Goal: Task Accomplishment & Management: Use online tool/utility

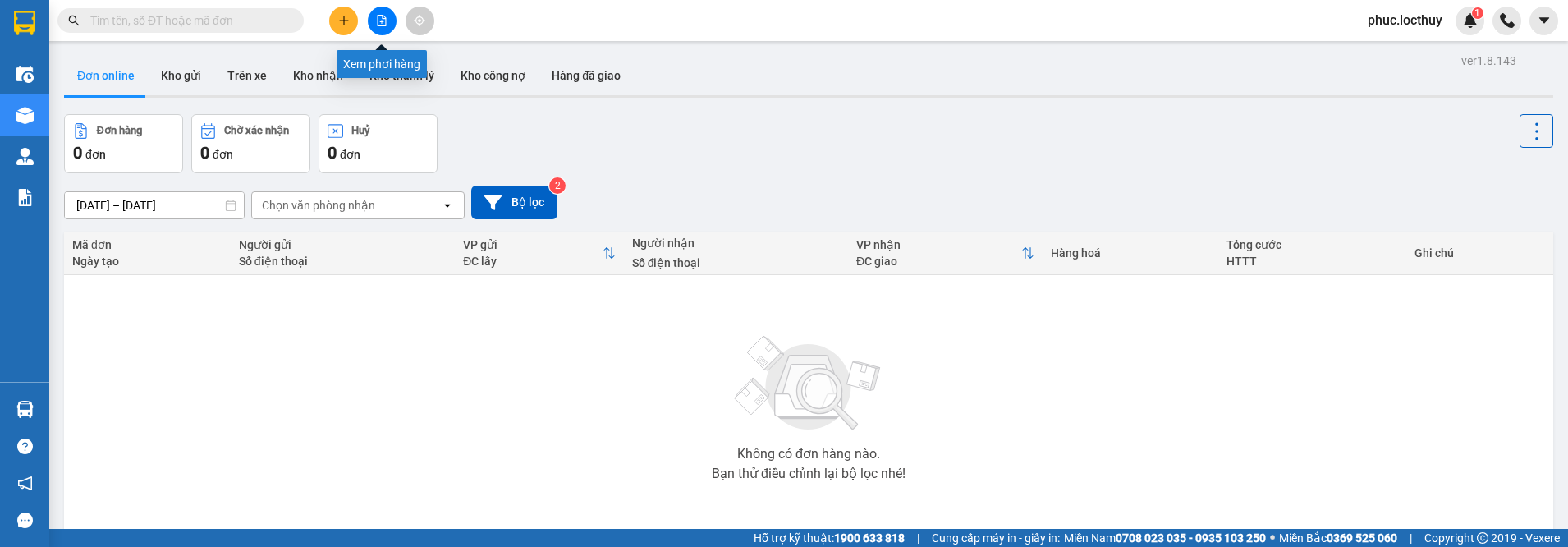
click at [385, 22] on icon "file-add" at bounding box center [381, 20] width 12 height 12
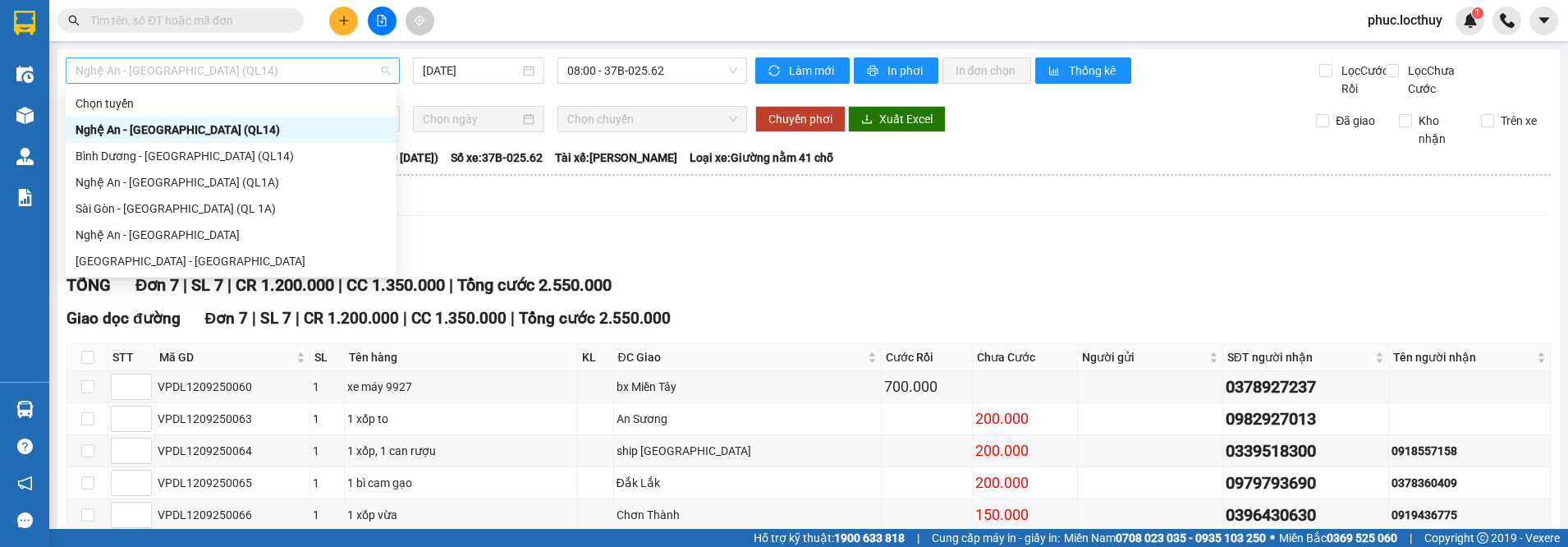
click at [261, 72] on span "Nghệ An - [GEOGRAPHIC_DATA] (QL14)" at bounding box center [232, 70] width 314 height 24
click at [193, 171] on div "Nghệ An - [GEOGRAPHIC_DATA] (QL1A)" at bounding box center [231, 181] width 331 height 26
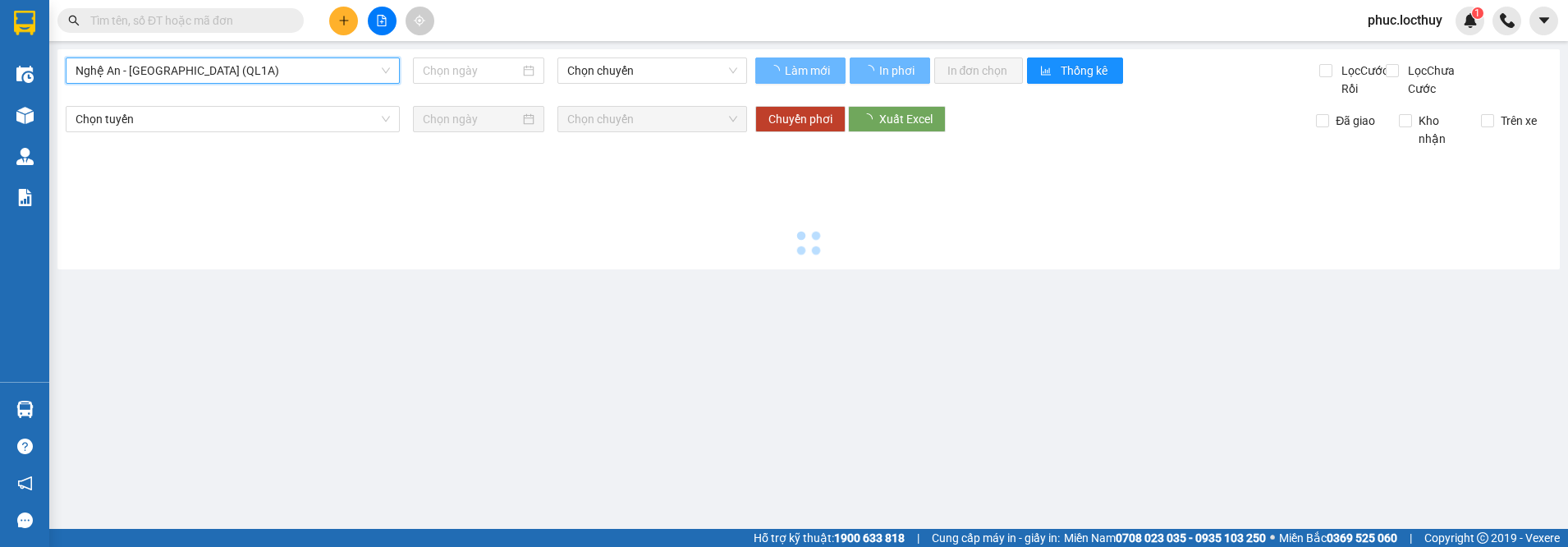
type input "[DATE]"
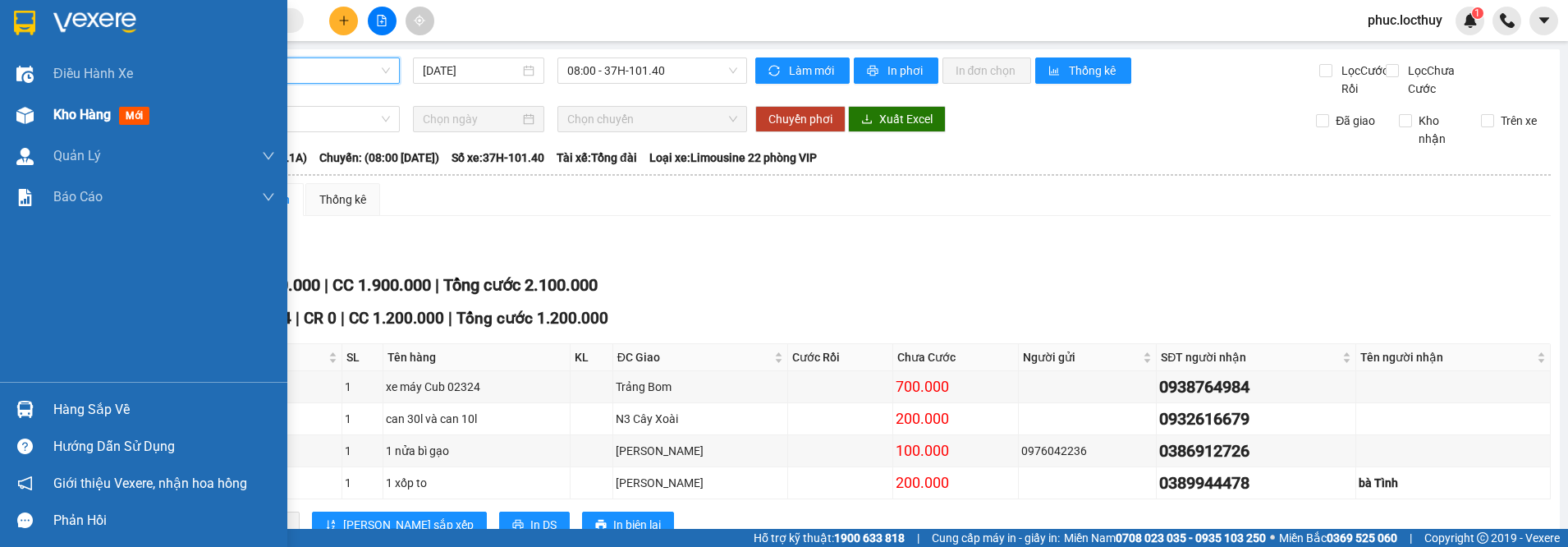
click at [46, 119] on div "Kho hàng mới" at bounding box center [144, 115] width 287 height 41
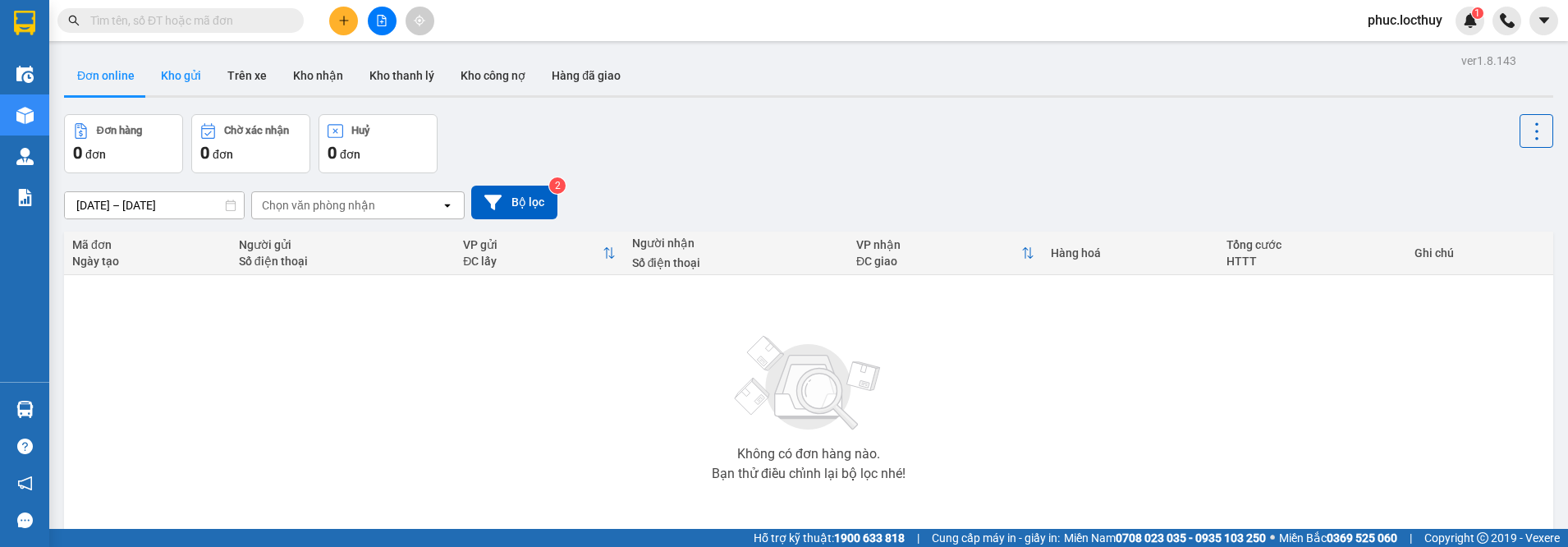
click at [179, 81] on button "Kho gửi" at bounding box center [181, 75] width 66 height 40
type input "[DATE] – [DATE]"
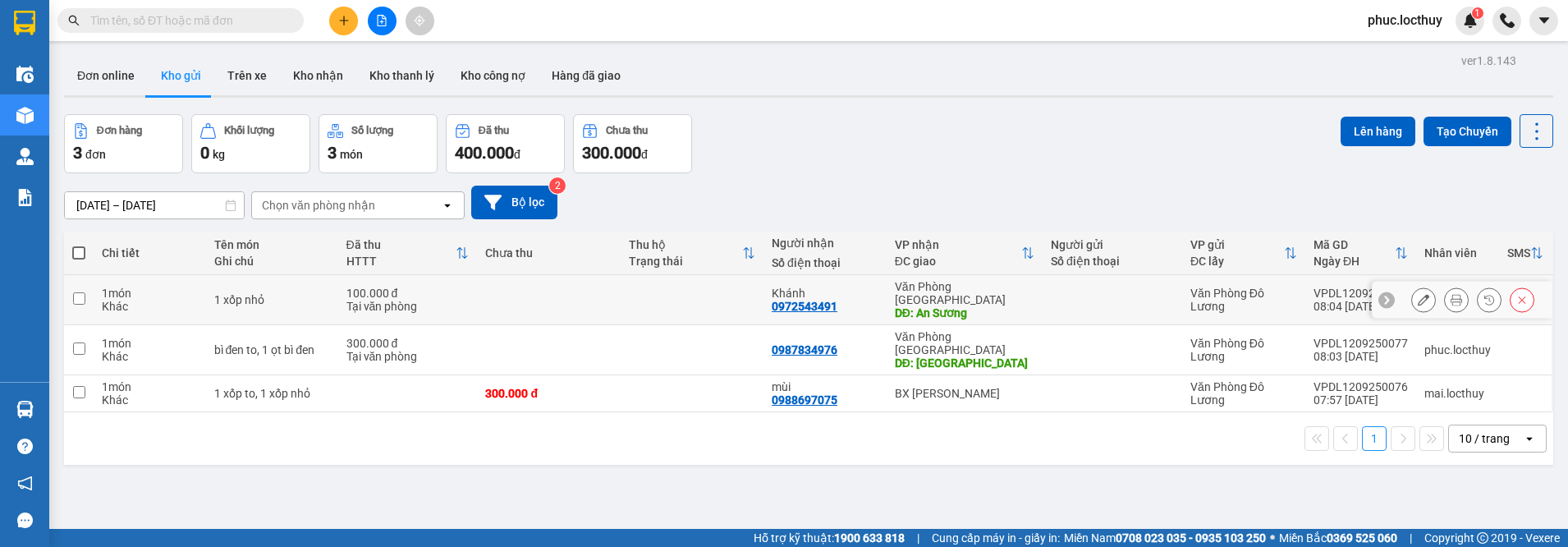
click at [83, 293] on input "checkbox" at bounding box center [79, 299] width 13 height 13
checkbox input "true"
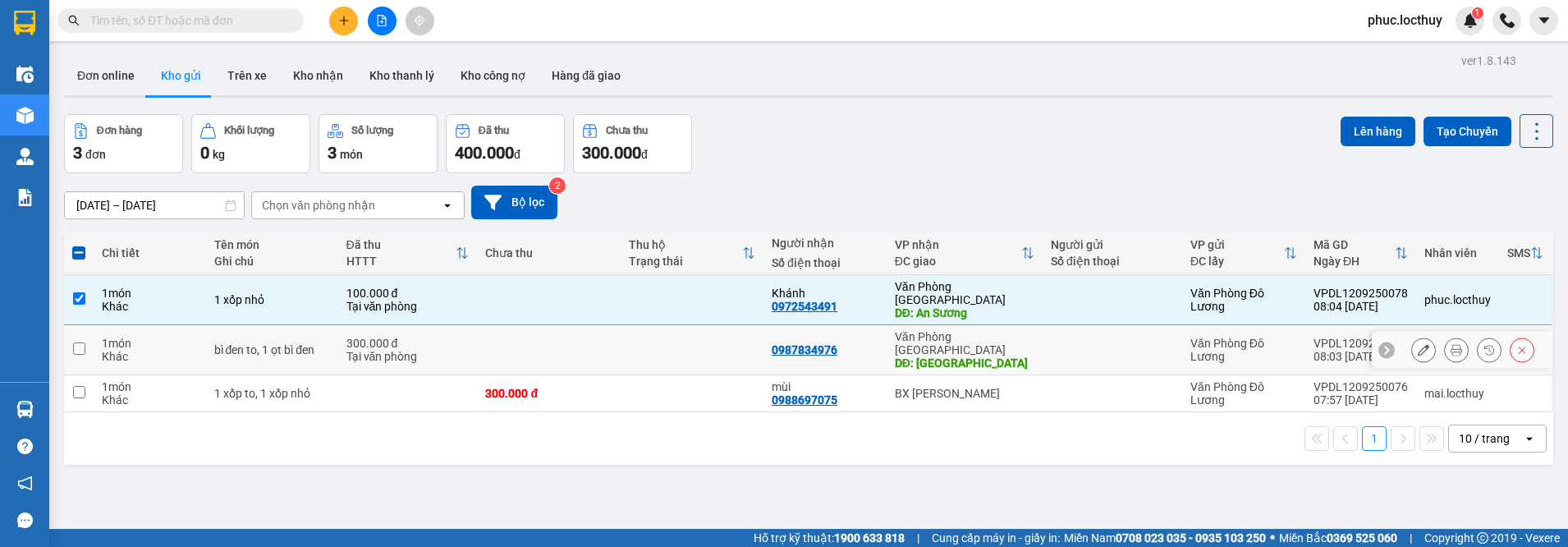
click at [75, 342] on input "checkbox" at bounding box center [79, 348] width 13 height 13
checkbox input "true"
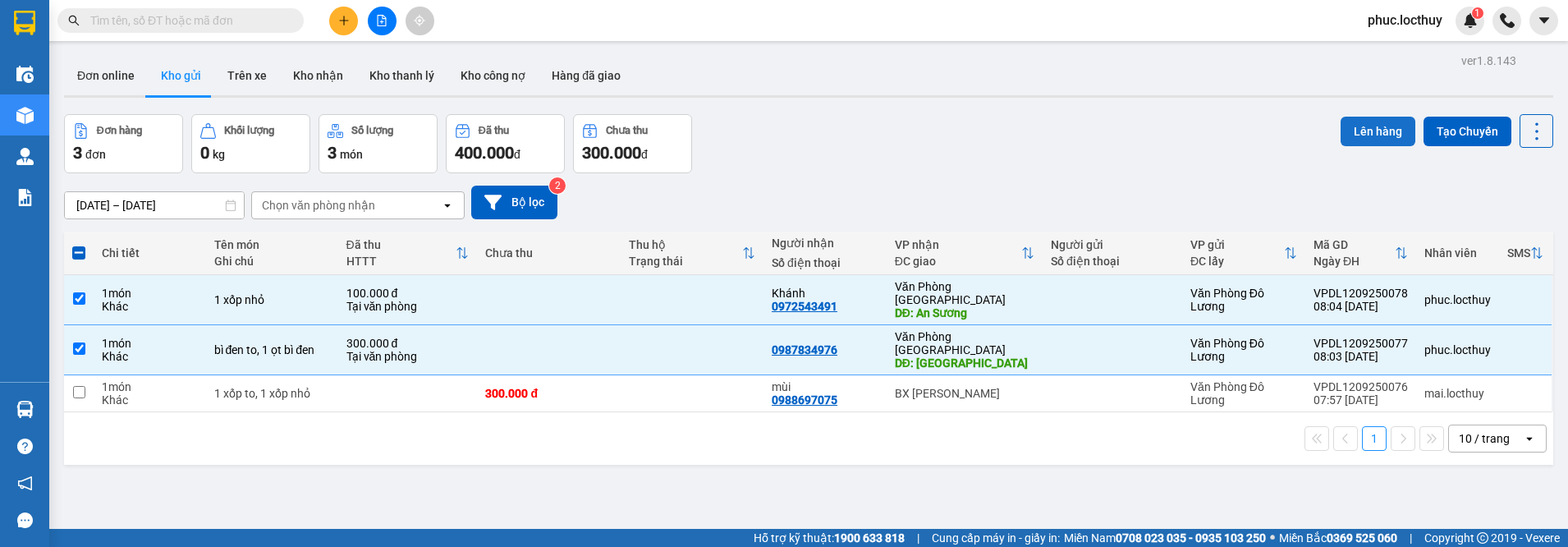
click at [1379, 137] on button "Lên hàng" at bounding box center [1377, 131] width 74 height 30
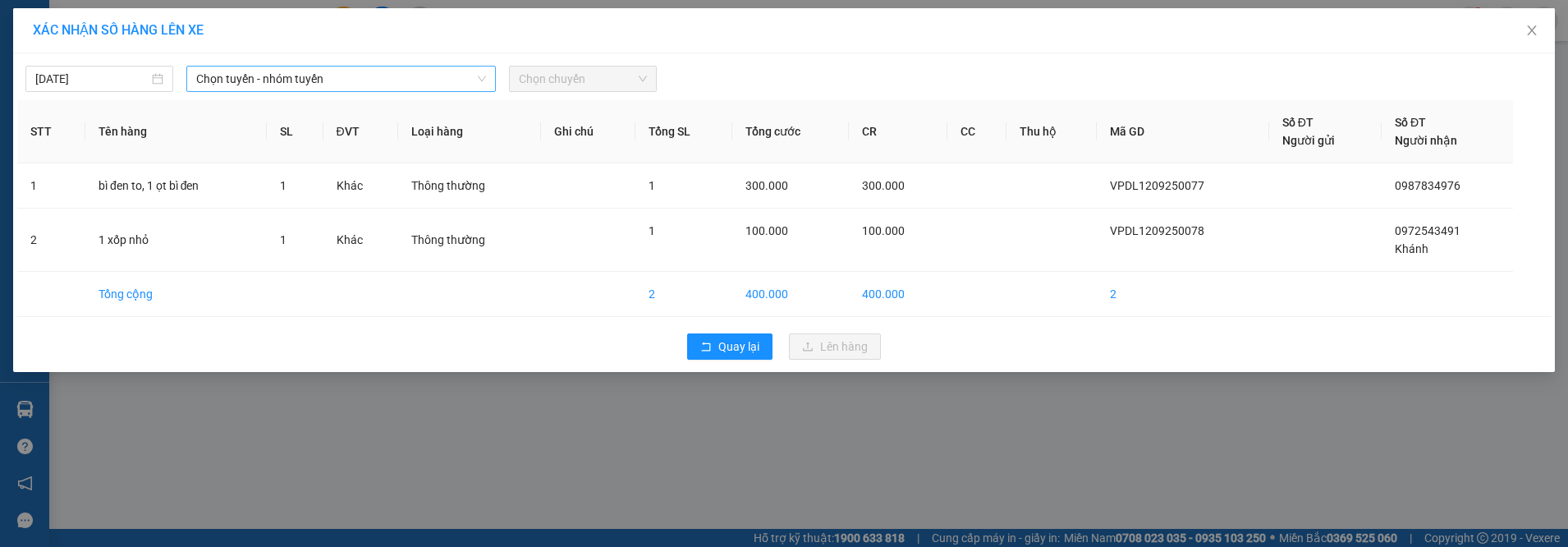
click at [255, 85] on span "Chọn tuyến - nhóm tuyến" at bounding box center [341, 78] width 290 height 24
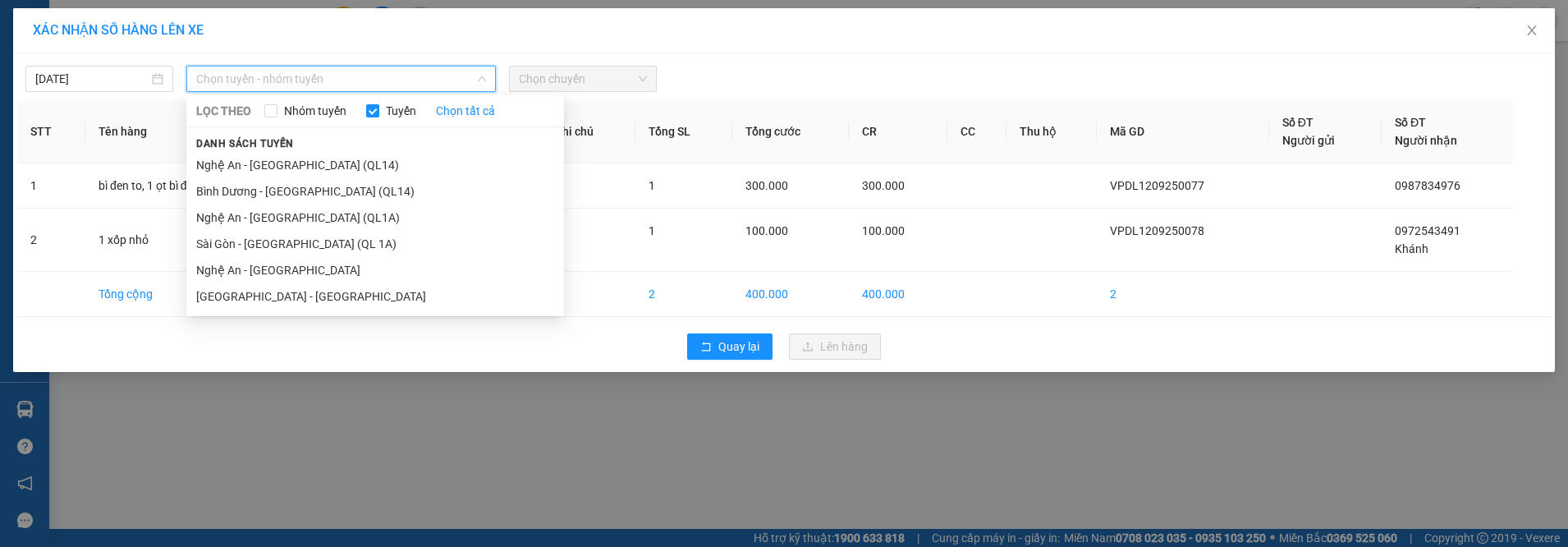
drag, startPoint x: 263, startPoint y: 167, endPoint x: 287, endPoint y: 154, distance: 27.3
click at [264, 166] on li "Nghệ An - [GEOGRAPHIC_DATA] (QL14)" at bounding box center [375, 164] width 378 height 26
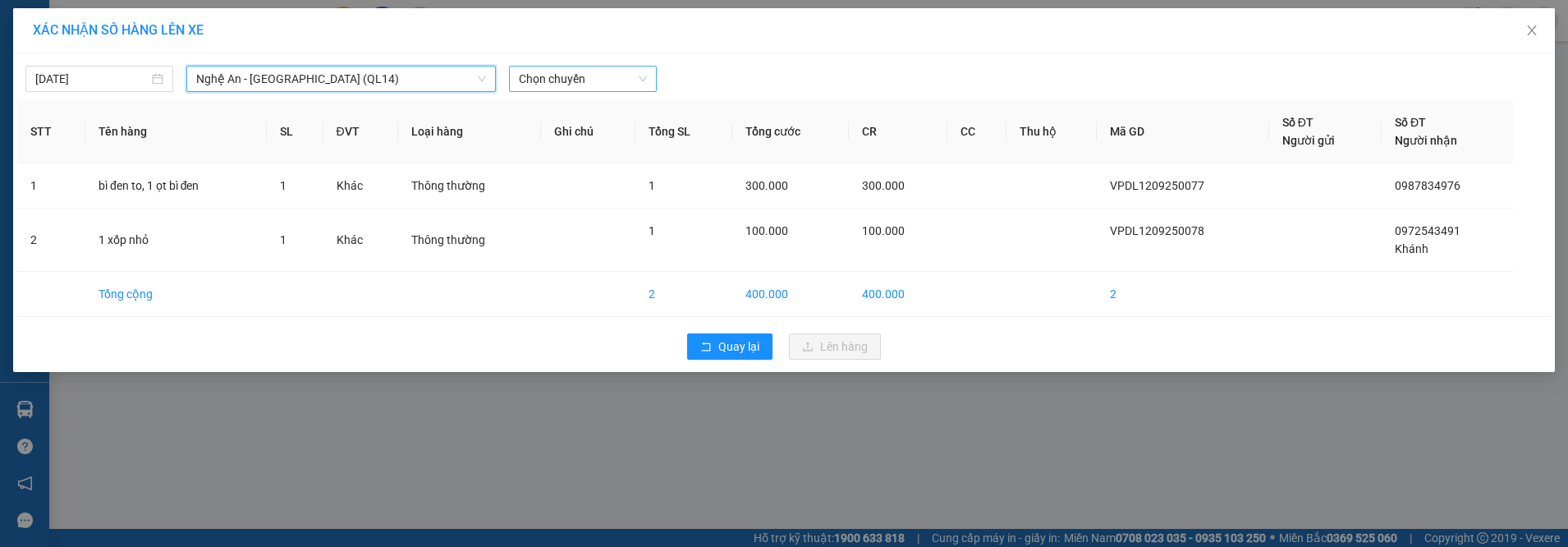
click at [596, 90] on span "Chọn chuyến" at bounding box center [583, 78] width 128 height 24
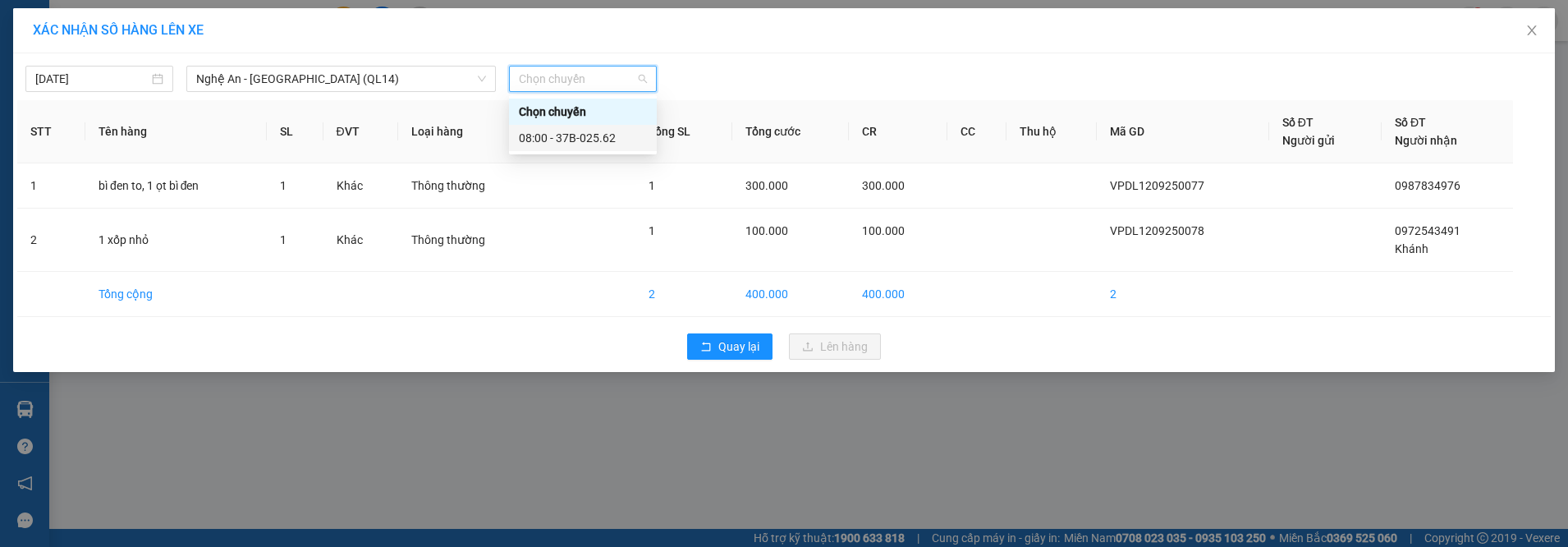
click at [604, 135] on div "08:00 - 37B-025.62" at bounding box center [583, 138] width 128 height 18
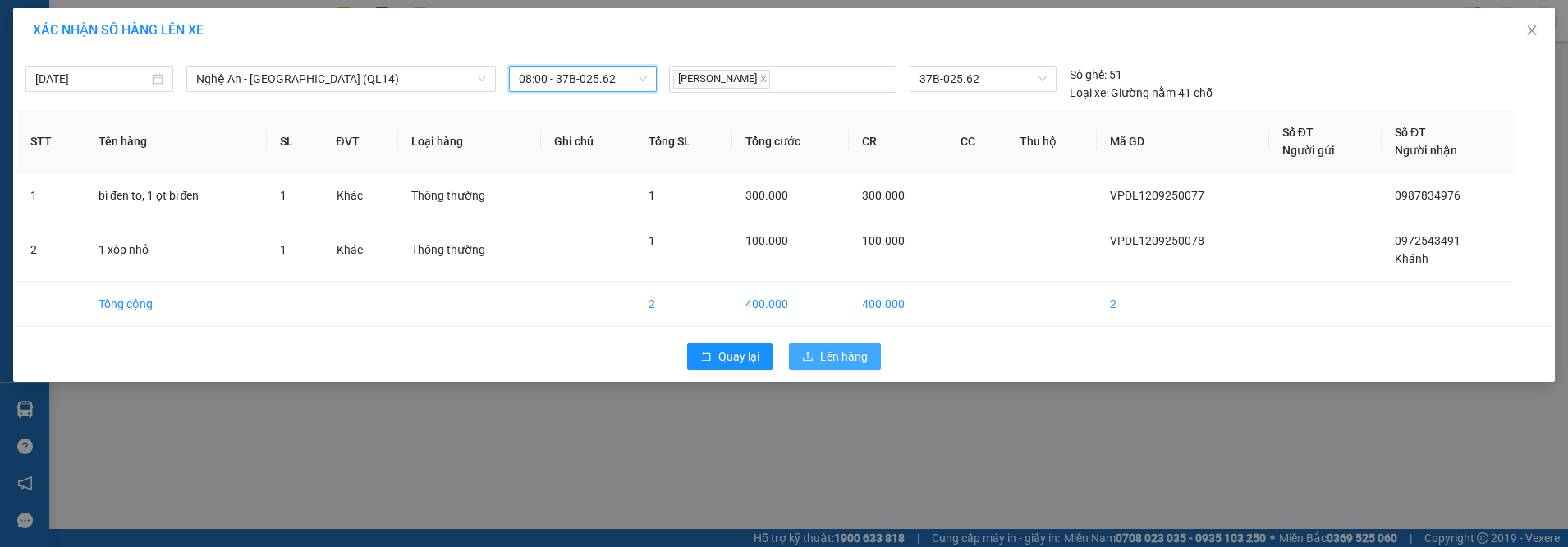
click at [820, 354] on span "Lên hàng" at bounding box center [844, 357] width 48 height 18
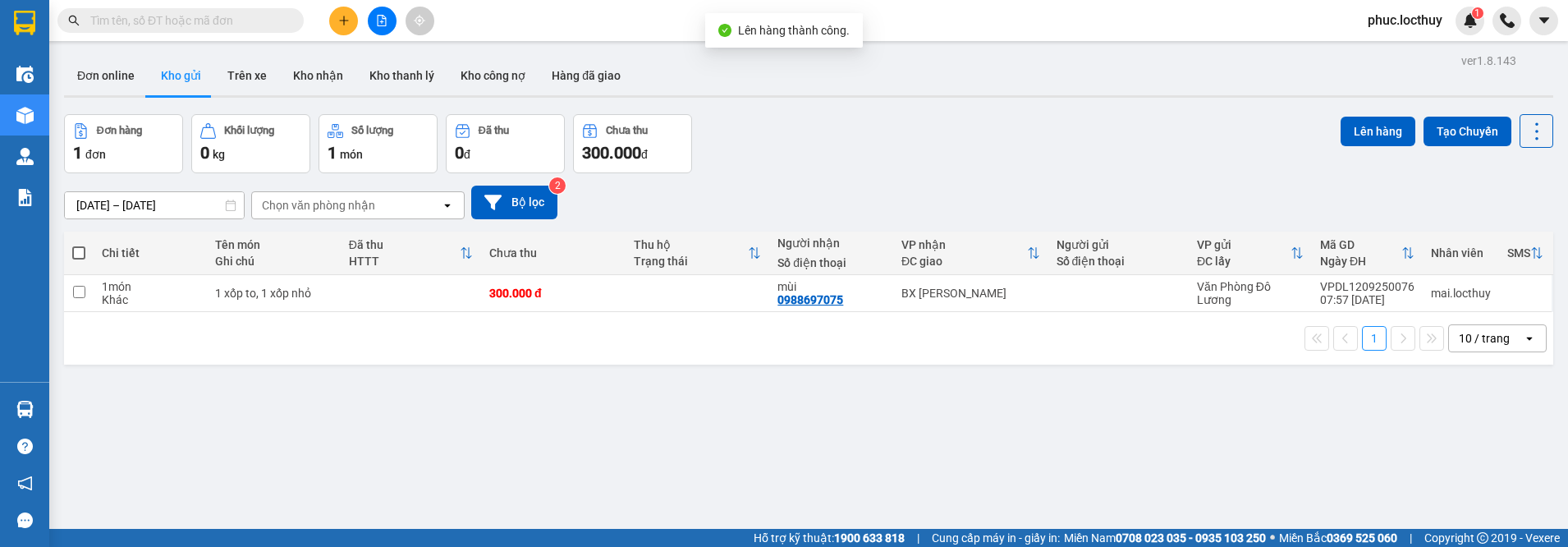
click at [76, 246] on span at bounding box center [78, 252] width 13 height 13
click at [79, 245] on input "checkbox" at bounding box center [79, 245] width 0 height 0
checkbox input "true"
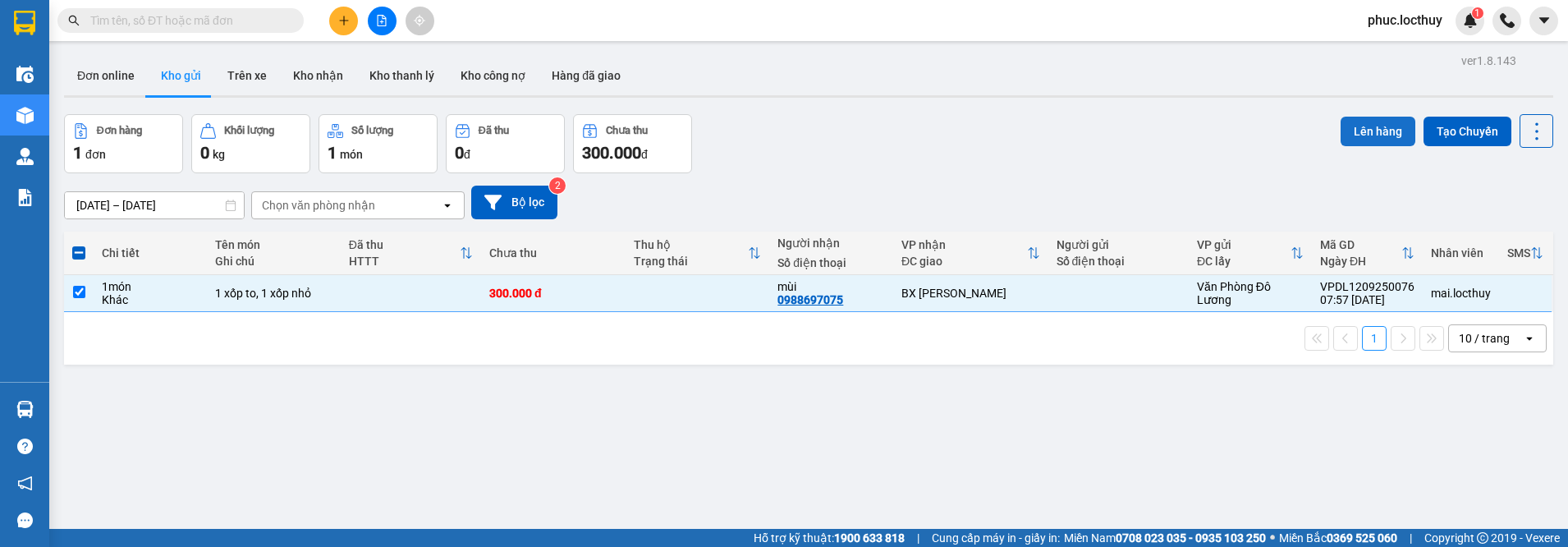
click at [1369, 120] on button "Lên hàng" at bounding box center [1377, 131] width 74 height 30
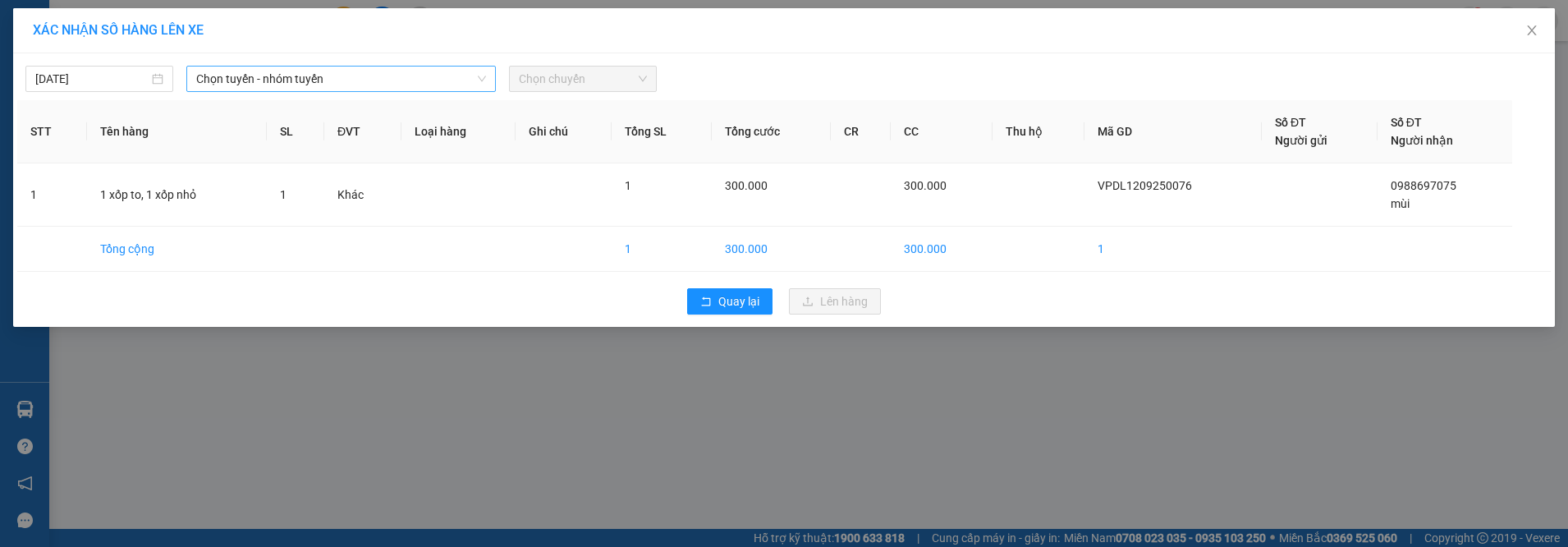
click at [310, 83] on span "Chọn tuyến - nhóm tuyến" at bounding box center [341, 78] width 290 height 24
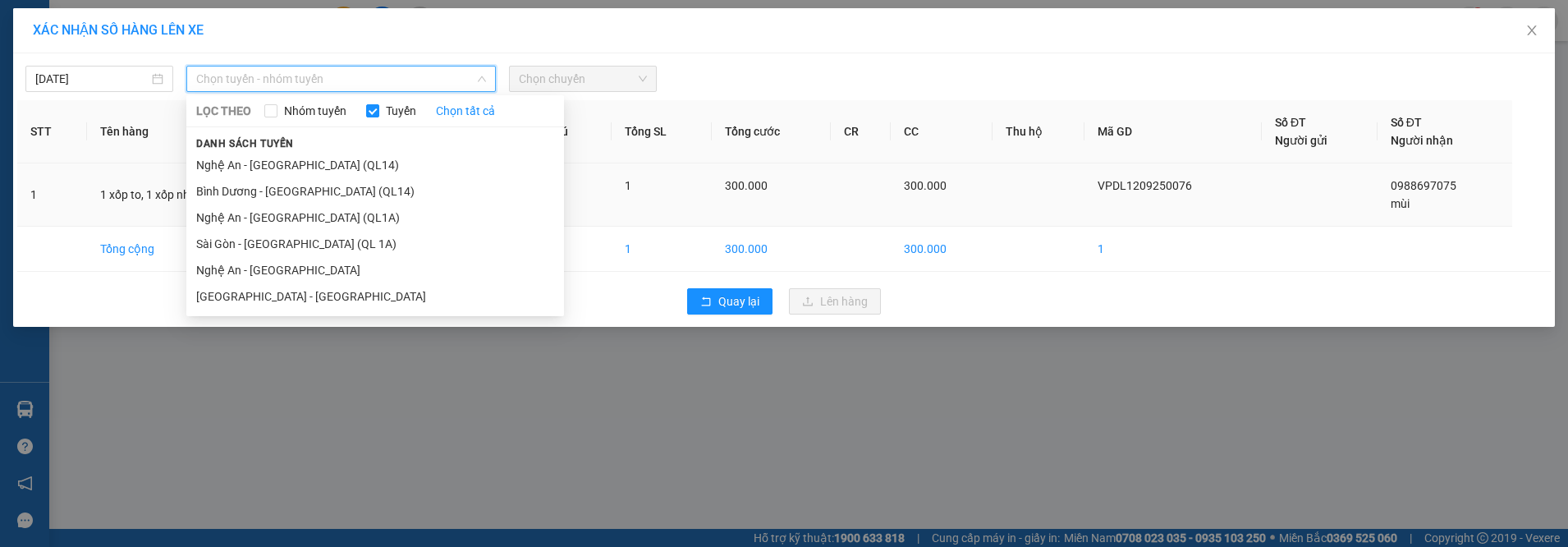
drag, startPoint x: 269, startPoint y: 218, endPoint x: 316, endPoint y: 198, distance: 51.1
click at [270, 218] on li "Nghệ An - [GEOGRAPHIC_DATA] (QL1A)" at bounding box center [375, 217] width 378 height 26
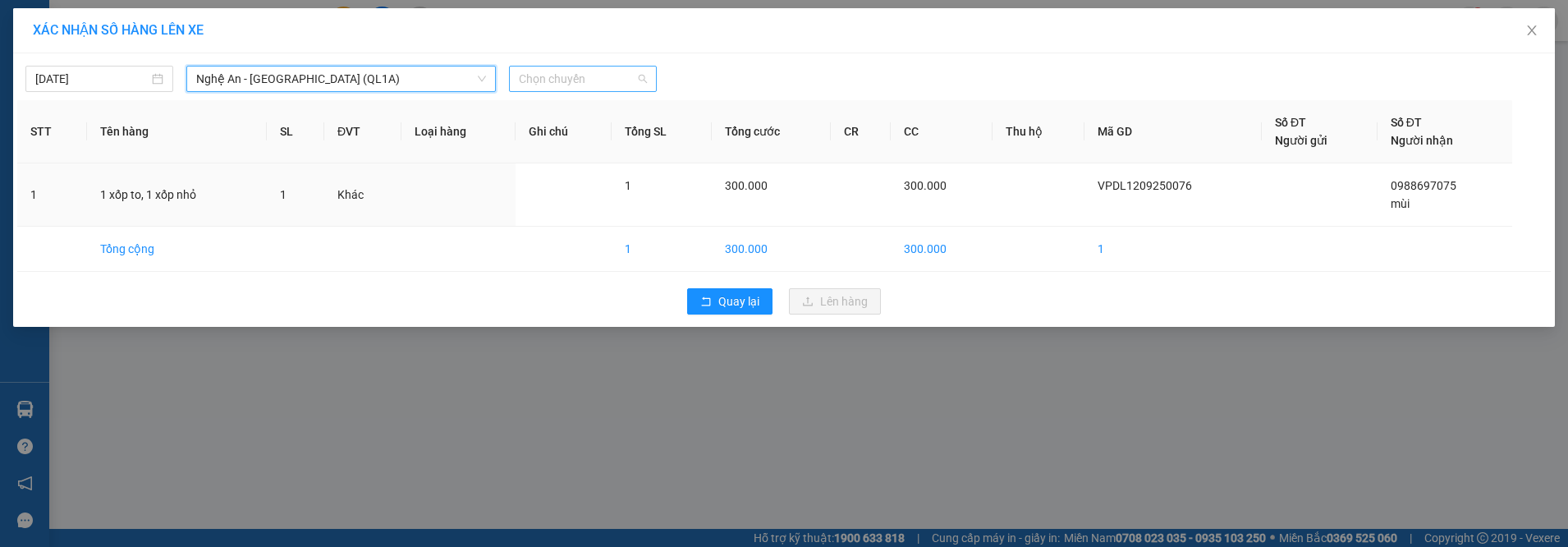
click at [585, 72] on span "Chọn chuyến" at bounding box center [583, 78] width 128 height 24
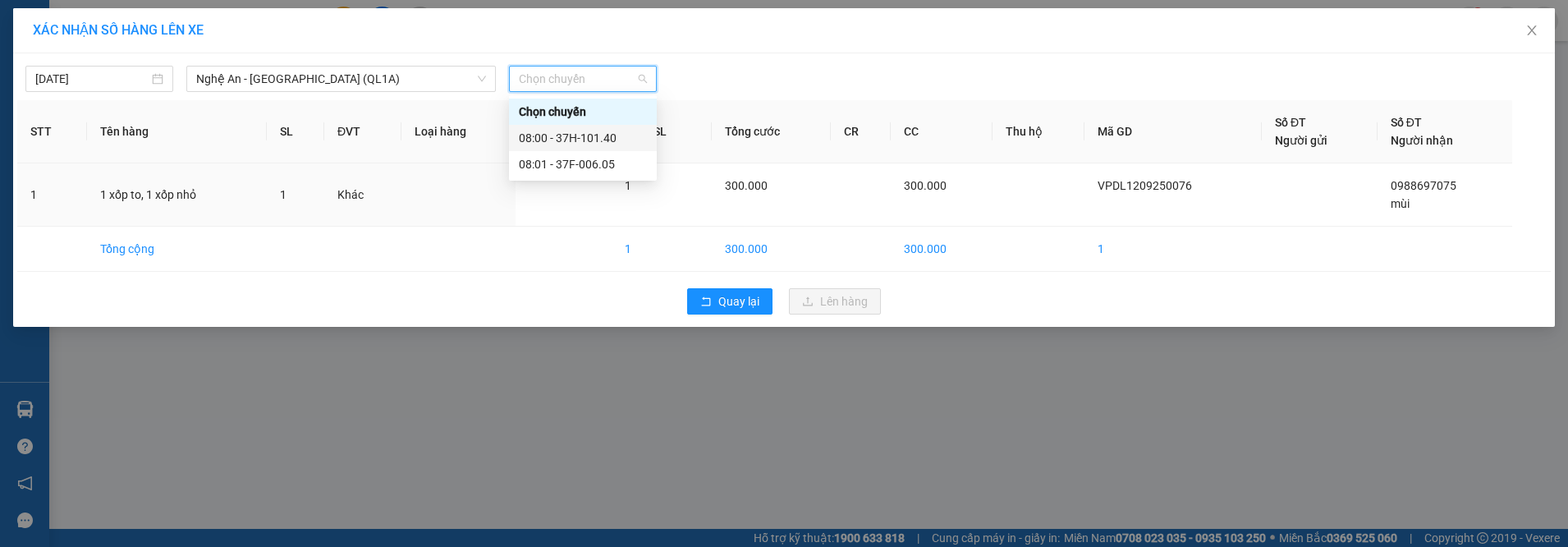
click at [600, 140] on div "08:00 - 37H-101.40" at bounding box center [583, 138] width 128 height 18
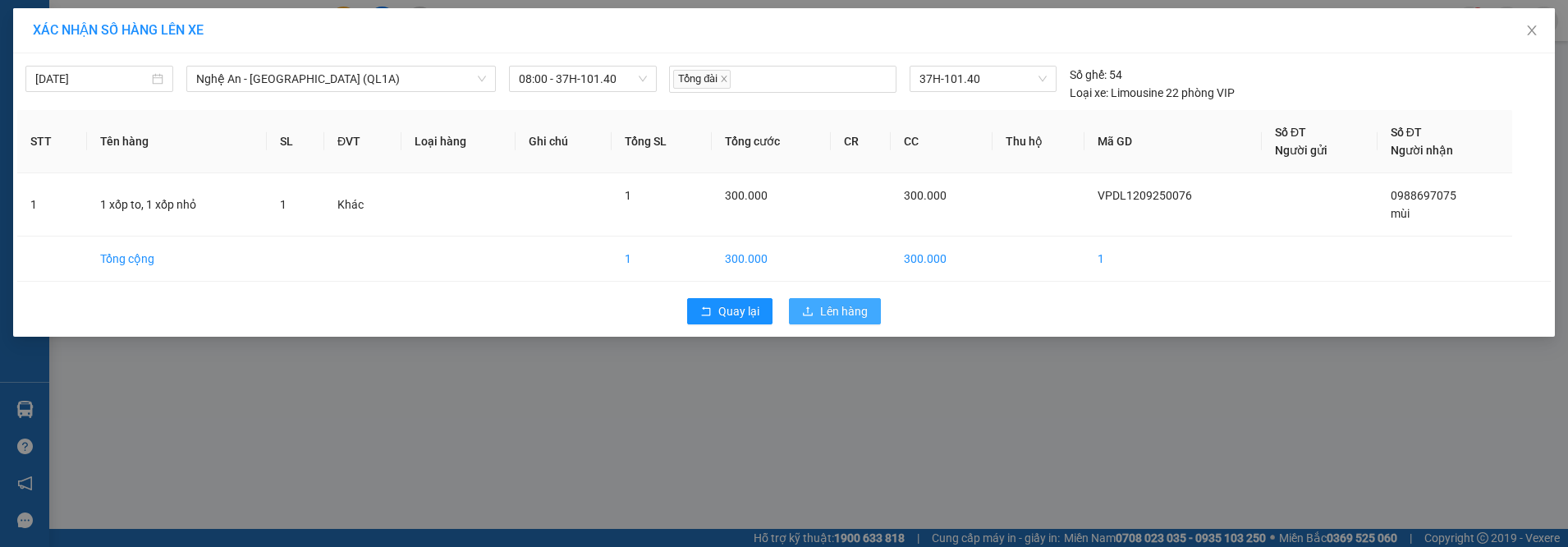
drag, startPoint x: 852, startPoint y: 315, endPoint x: 823, endPoint y: 289, distance: 38.9
click at [849, 313] on span "Lên hàng" at bounding box center [844, 312] width 48 height 18
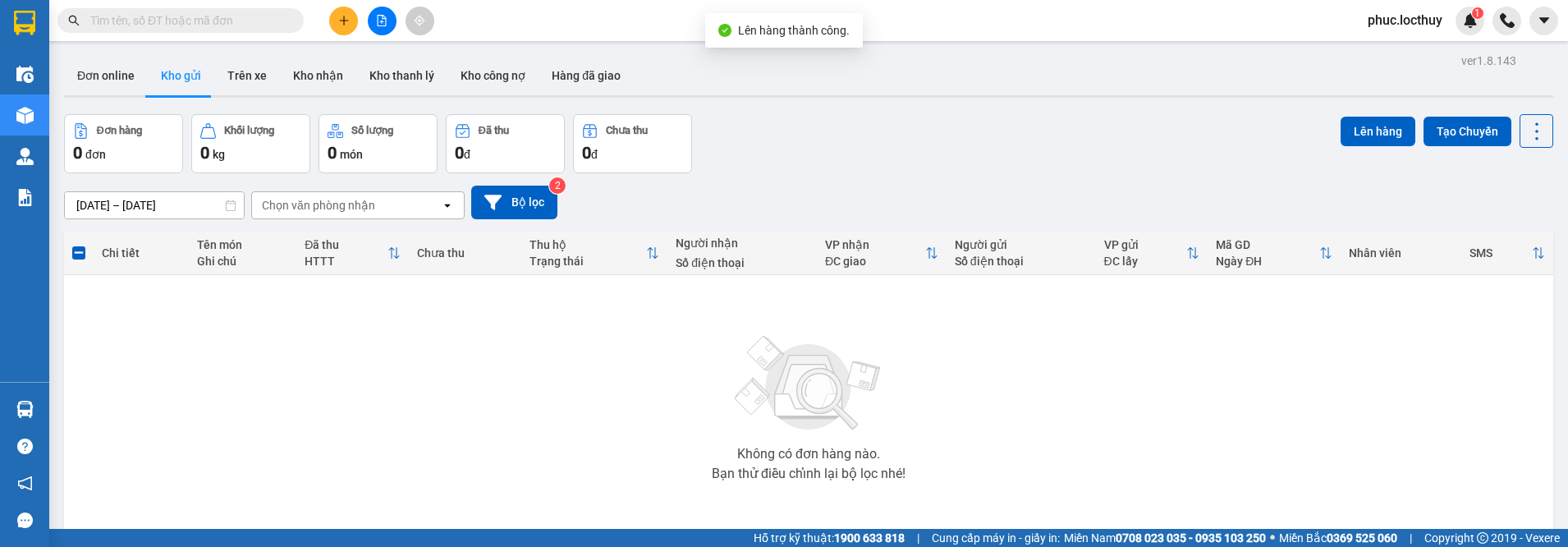
click at [372, 14] on button at bounding box center [382, 21] width 29 height 29
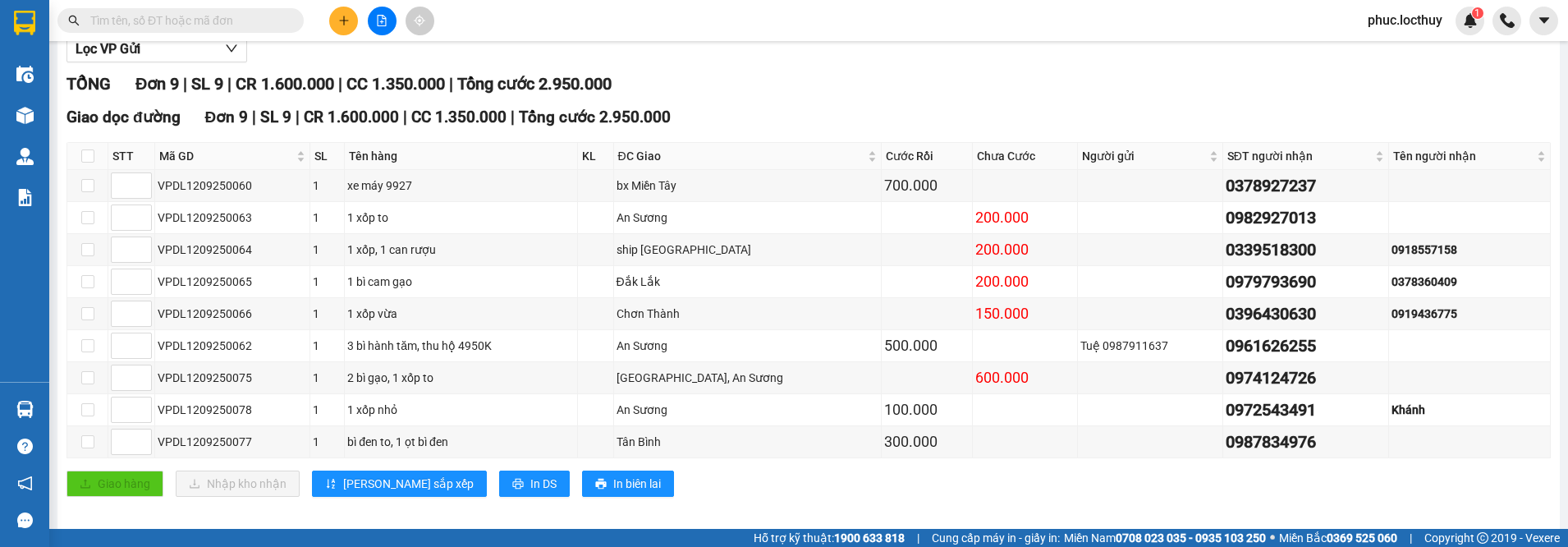
scroll to position [234, 0]
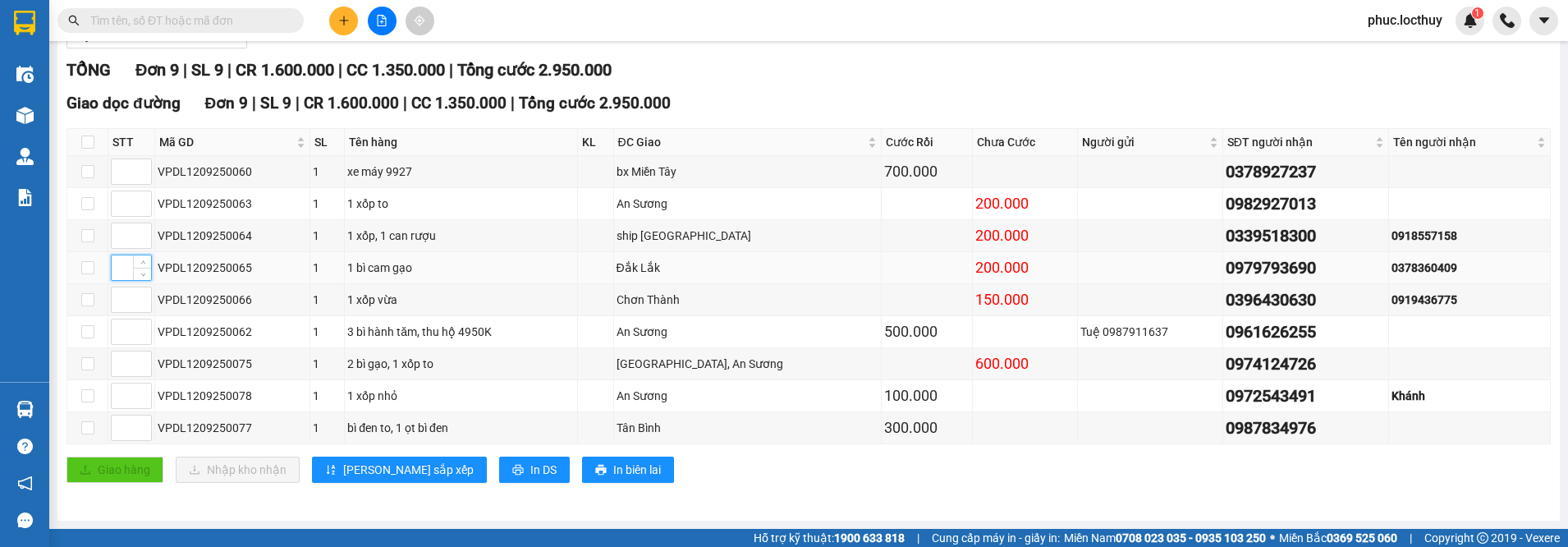
click at [127, 264] on input at bounding box center [131, 267] width 39 height 24
type input "1"
click at [125, 297] on input at bounding box center [131, 299] width 39 height 24
type input "2"
click at [378, 470] on span "[PERSON_NAME] sắp xếp" at bounding box center [407, 470] width 130 height 18
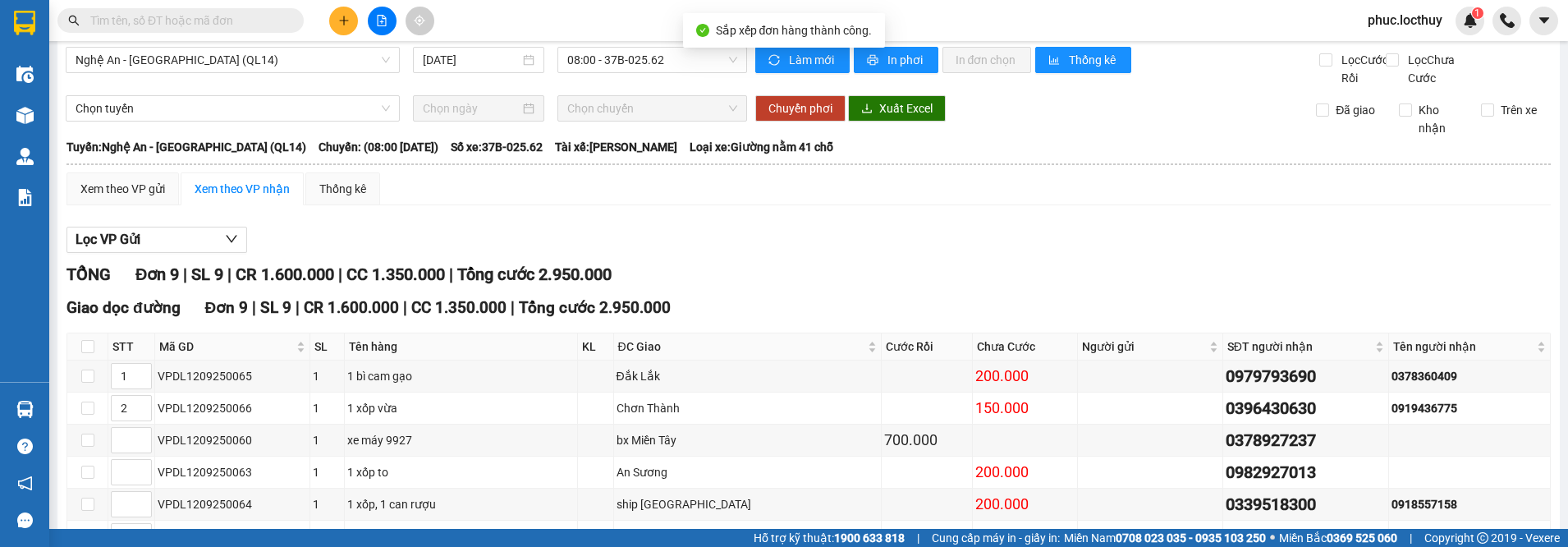
scroll to position [0, 0]
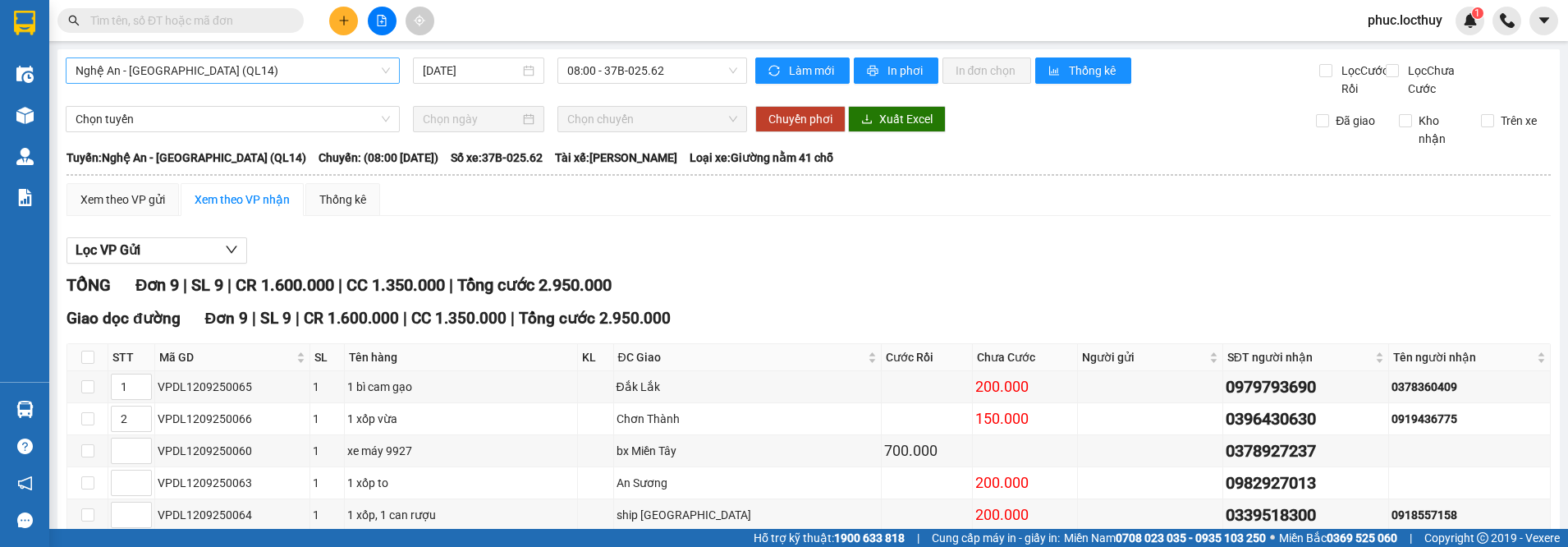
click at [387, 78] on span "Nghệ An - [GEOGRAPHIC_DATA] (QL14)" at bounding box center [232, 70] width 314 height 24
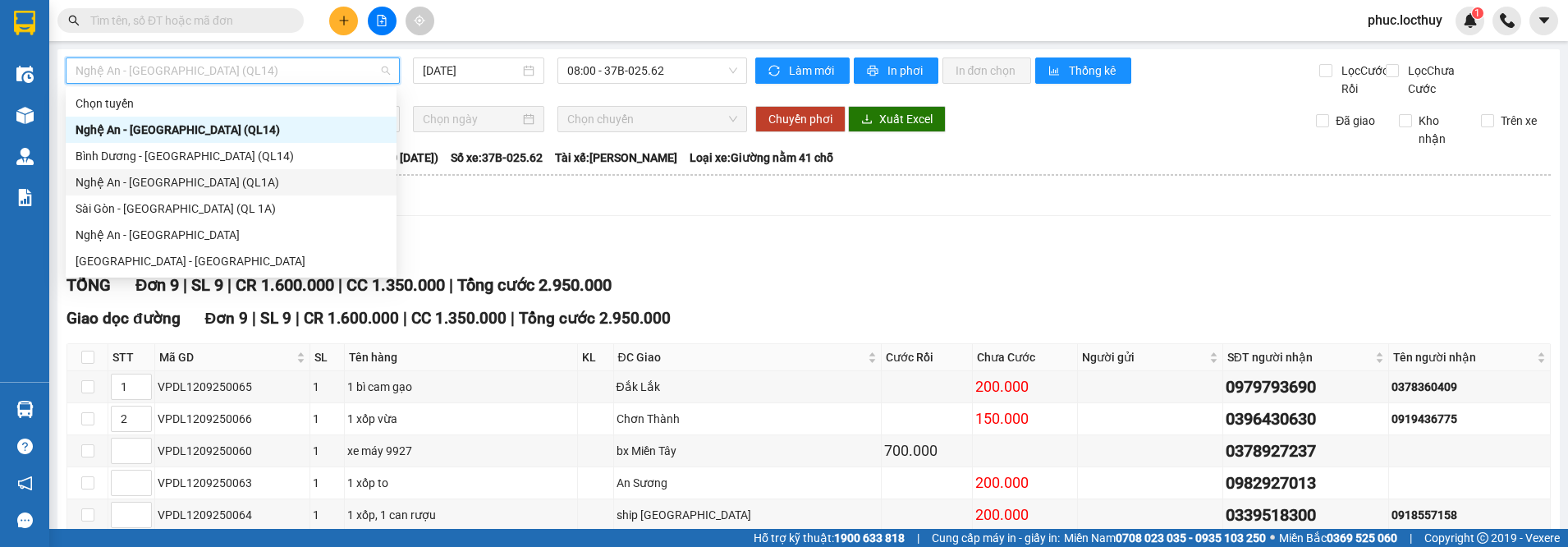
click at [167, 186] on div "Nghệ An - [GEOGRAPHIC_DATA] (QL1A)" at bounding box center [231, 182] width 311 height 18
type input "[DATE]"
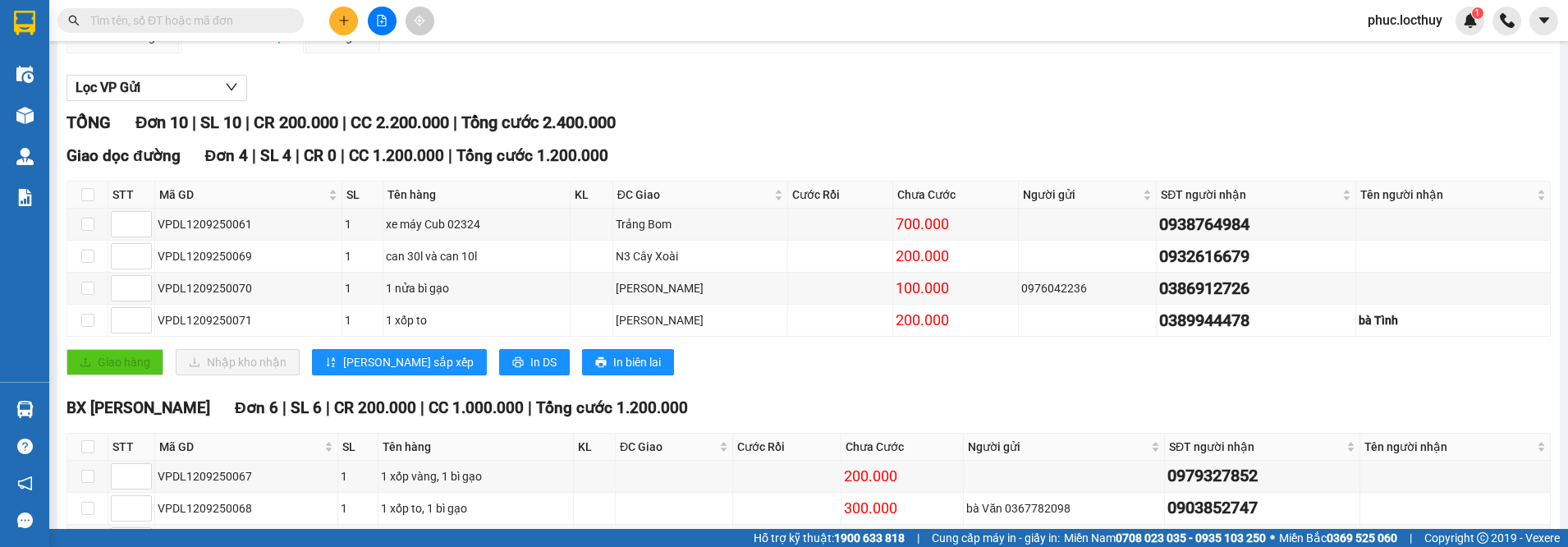
scroll to position [164, 0]
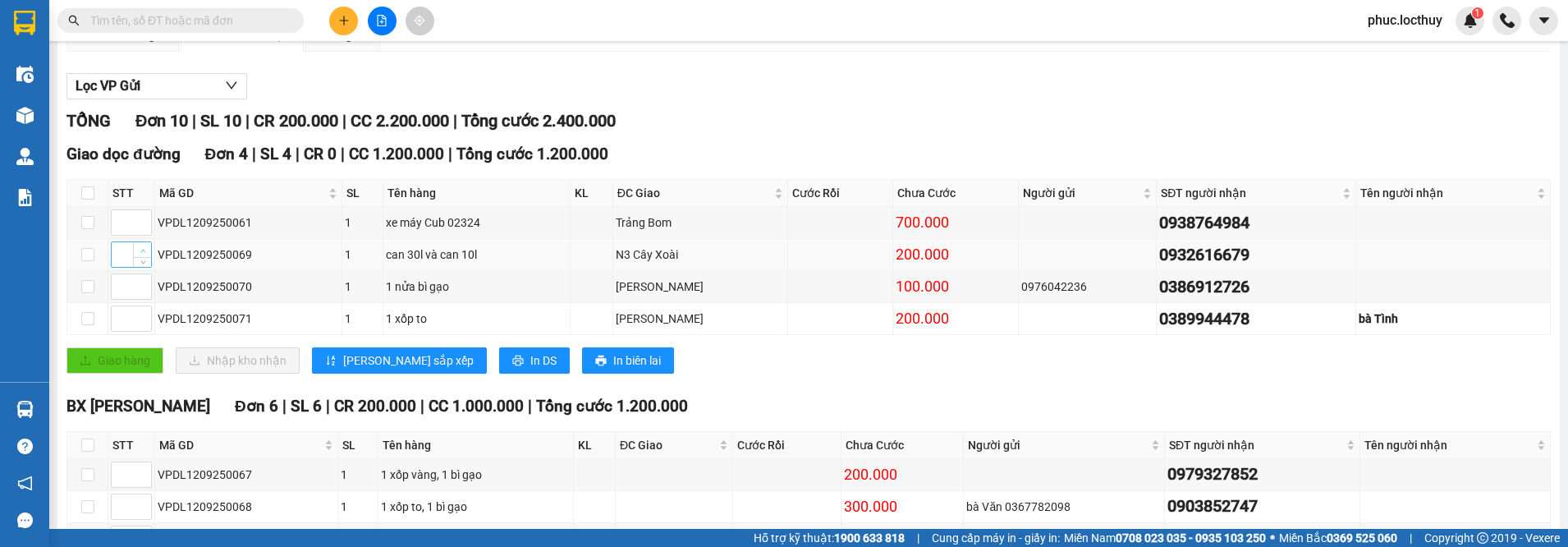
type input "1"
click at [145, 252] on icon "up" at bounding box center [142, 251] width 4 height 4
drag, startPoint x: 343, startPoint y: 380, endPoint x: 267, endPoint y: 360, distance: 78.6
click at [338, 374] on button "[PERSON_NAME] sắp xếp" at bounding box center [399, 360] width 175 height 26
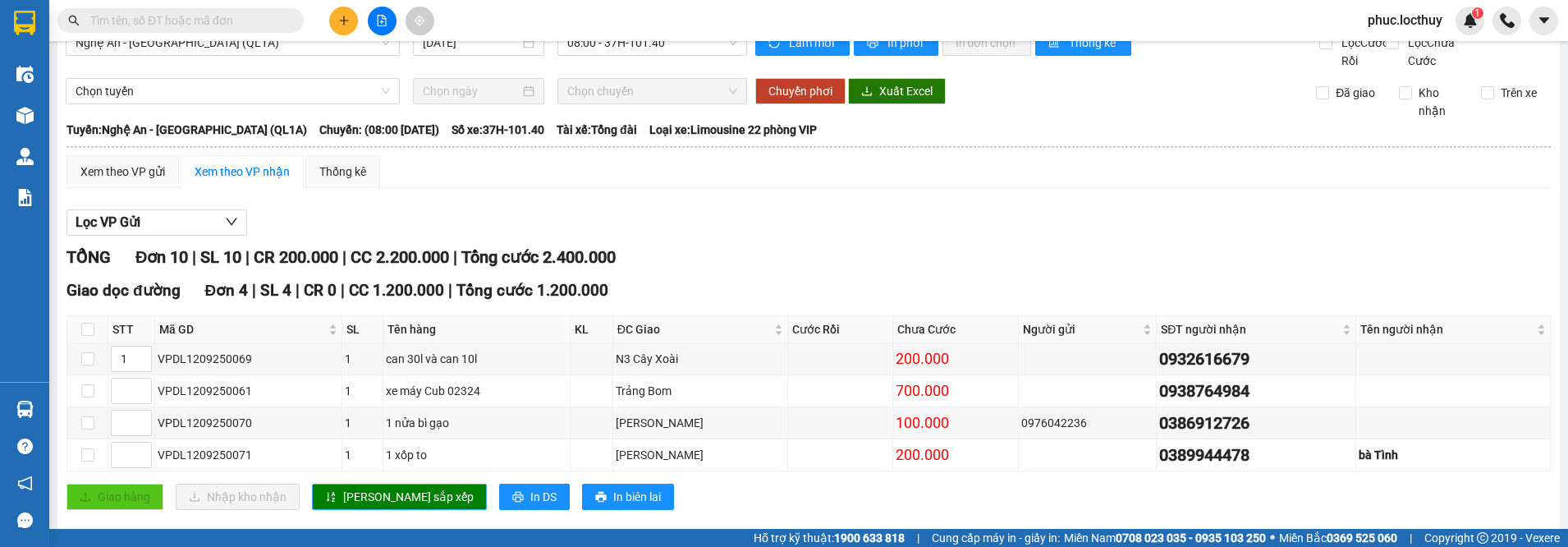
scroll to position [0, 0]
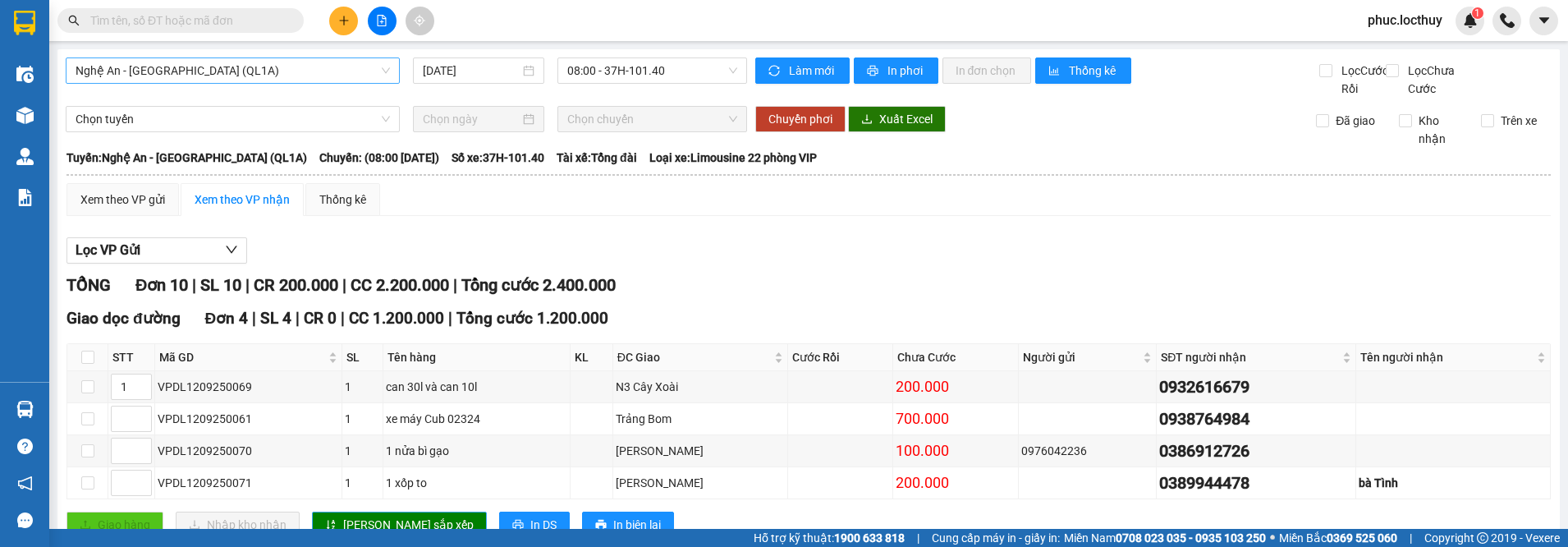
click at [220, 75] on span "Nghệ An - [GEOGRAPHIC_DATA] (QL1A)" at bounding box center [232, 70] width 314 height 24
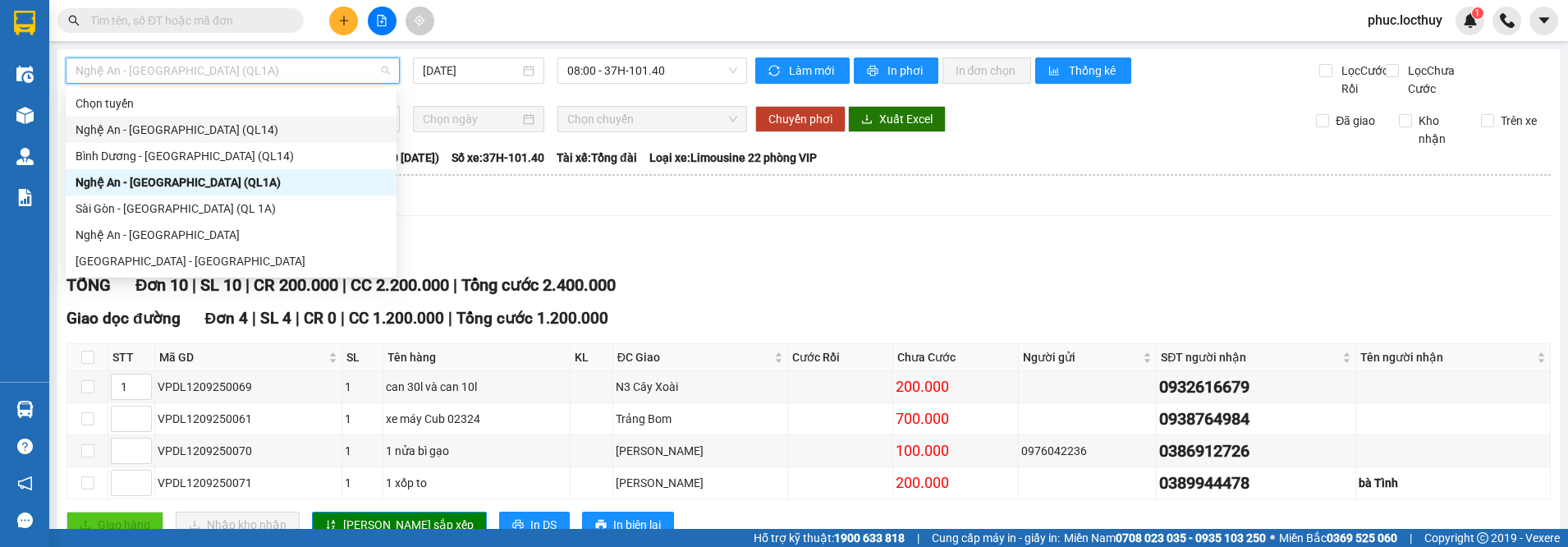
click at [178, 134] on div "Nghệ An - [GEOGRAPHIC_DATA] (QL14)" at bounding box center [231, 129] width 311 height 18
type input "[DATE]"
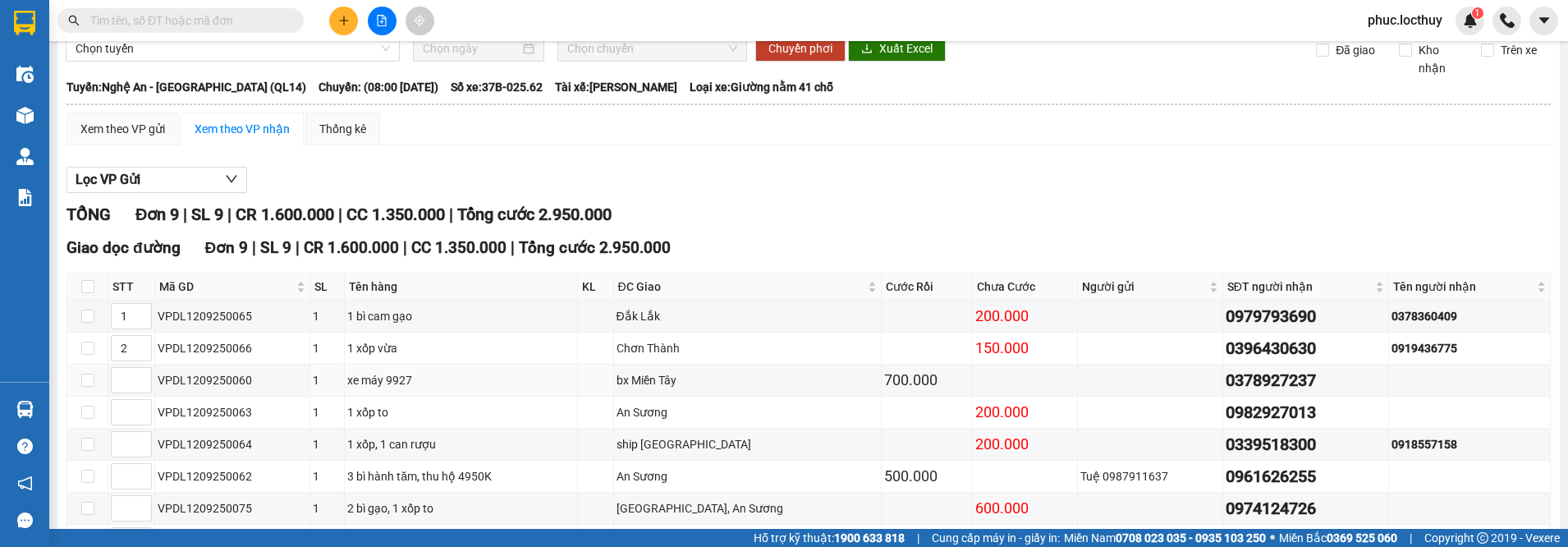
scroll to position [69, 0]
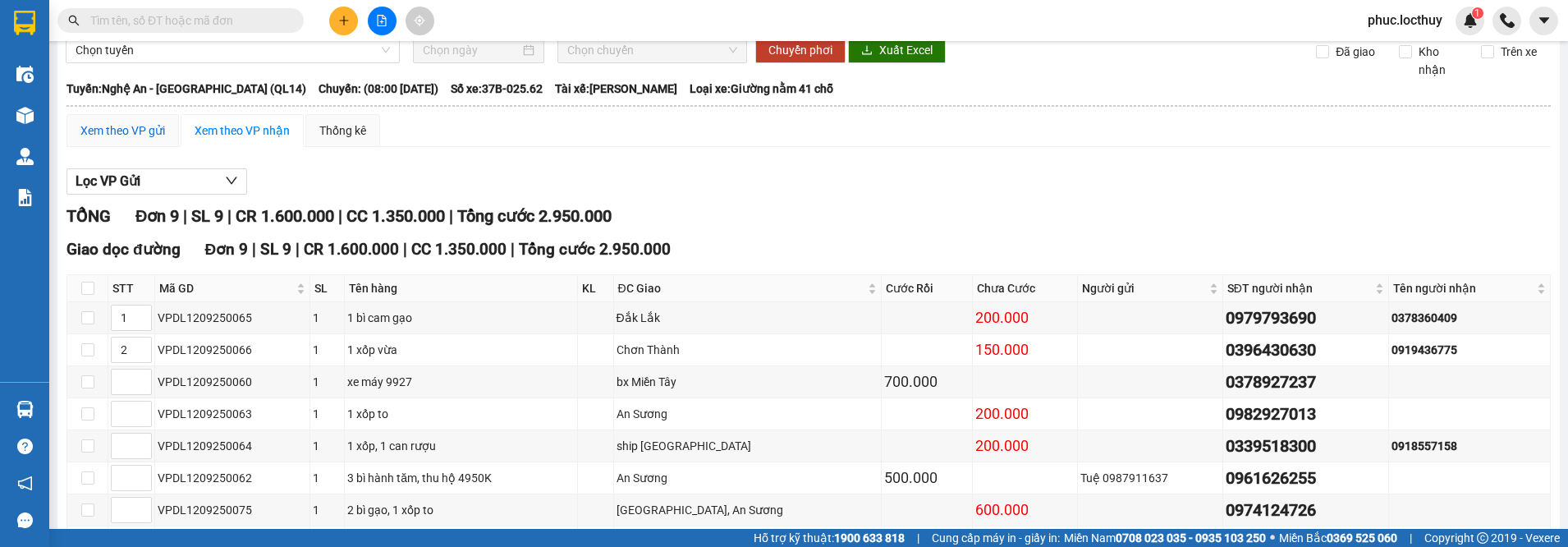
click at [115, 139] on div "Xem theo VP gửi" at bounding box center [123, 130] width 84 height 18
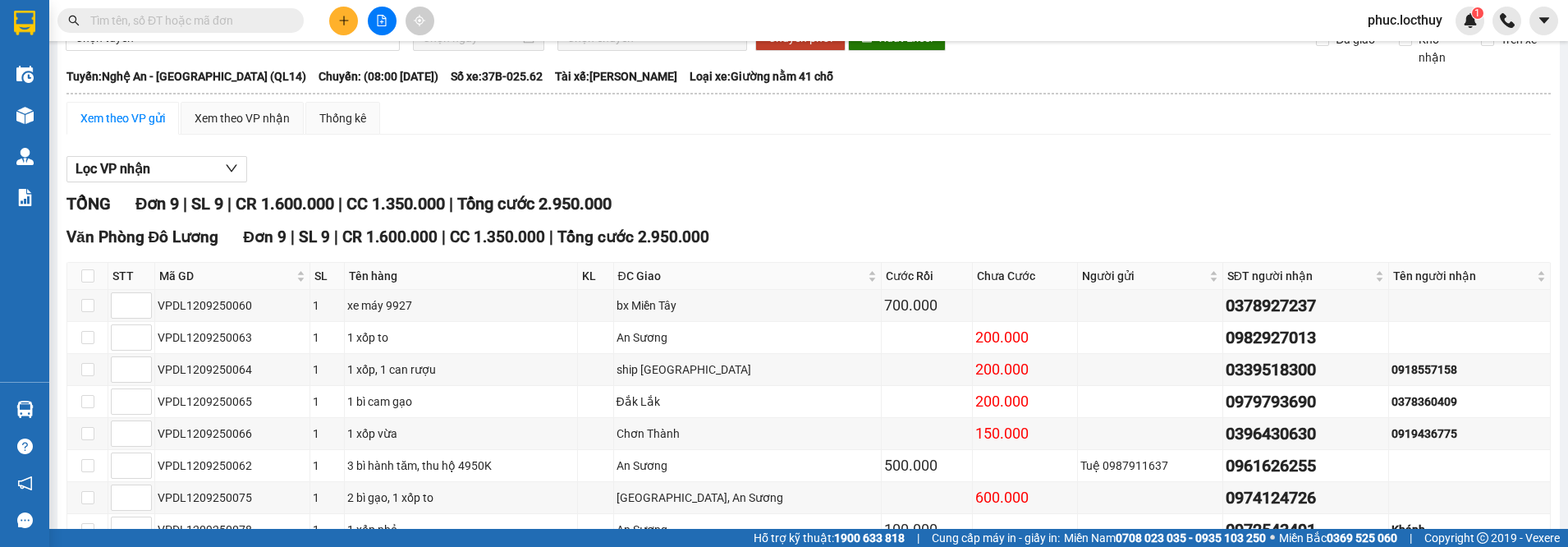
scroll to position [82, 0]
click at [86, 312] on input "checkbox" at bounding box center [88, 304] width 13 height 13
checkbox input "true"
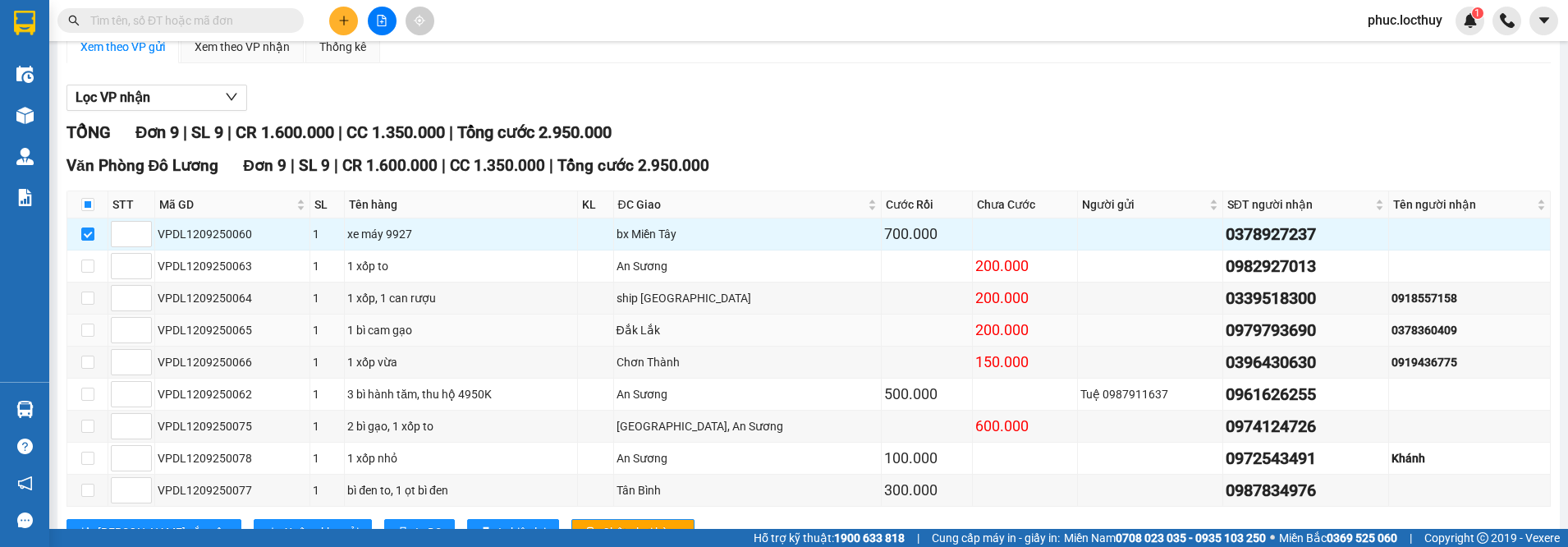
scroll to position [234, 0]
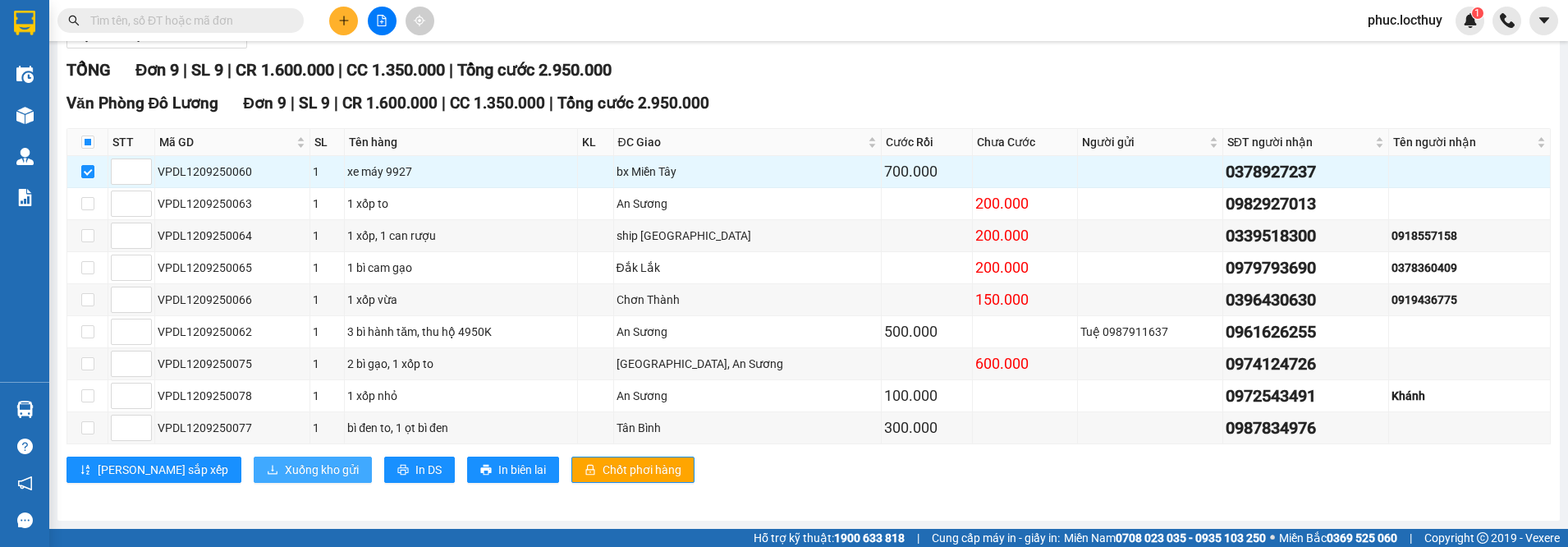
click at [285, 463] on span "Xuống kho gửi" at bounding box center [321, 470] width 74 height 18
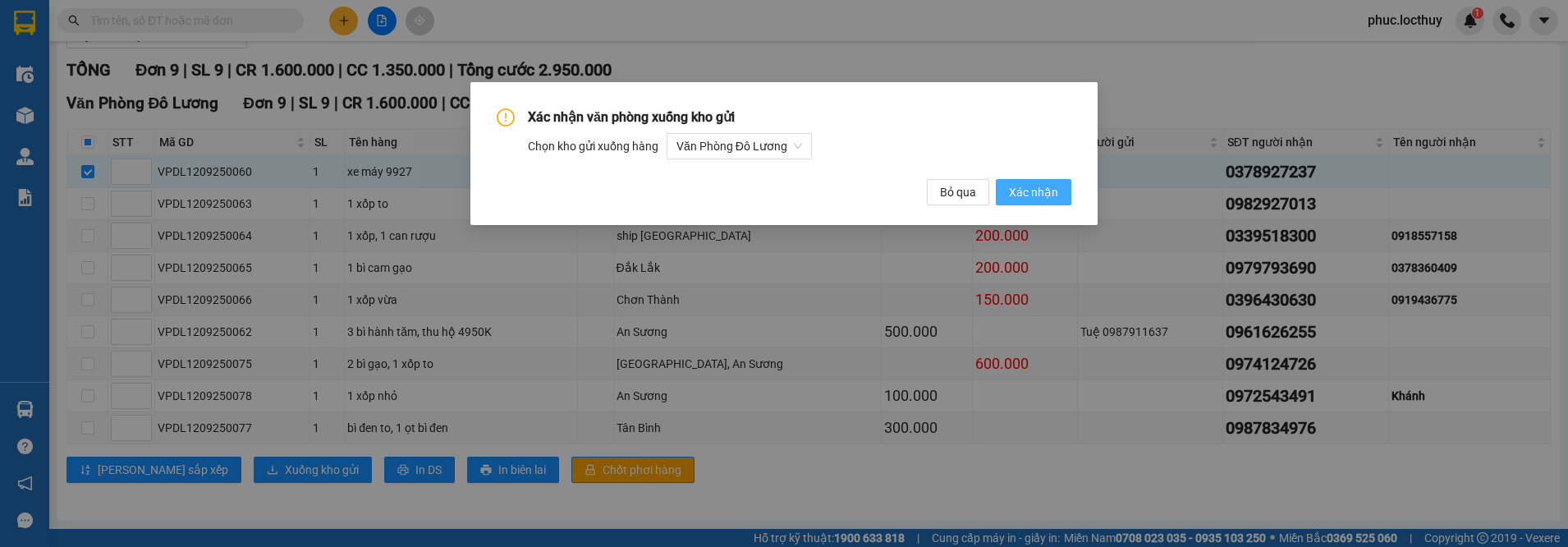
click at [1033, 196] on span "Xác nhận" at bounding box center [1033, 192] width 49 height 18
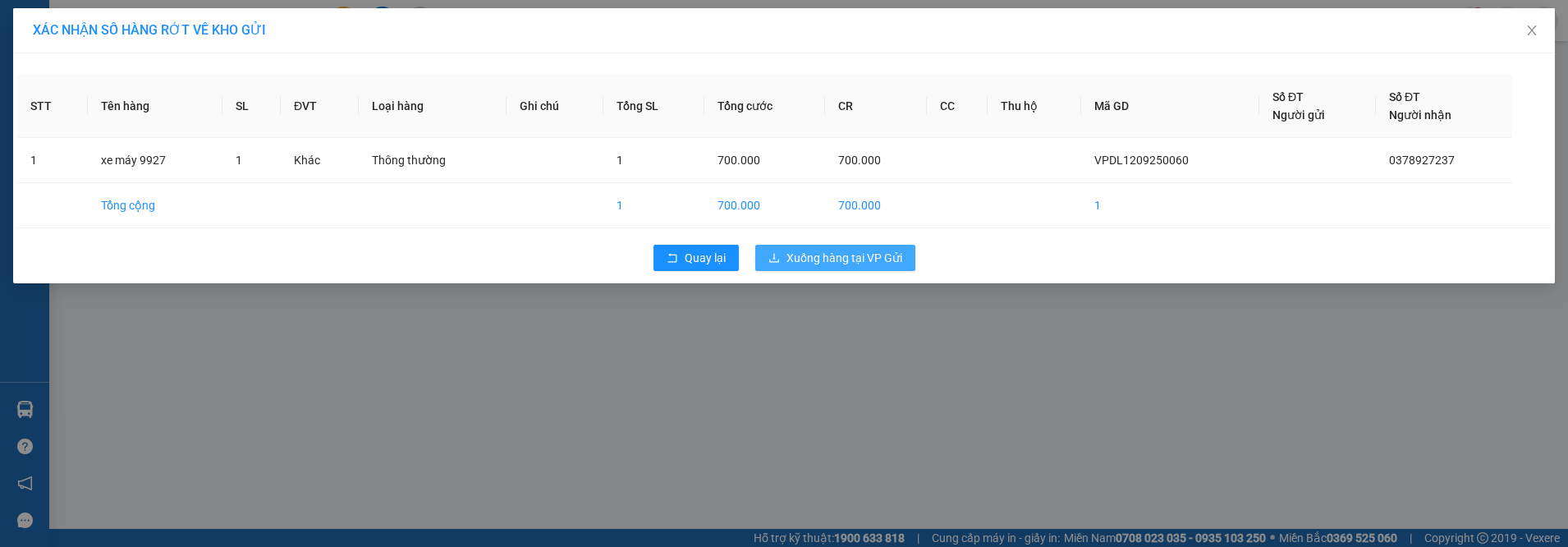
click at [810, 257] on span "Xuống hàng tại VP Gửi" at bounding box center [844, 258] width 116 height 18
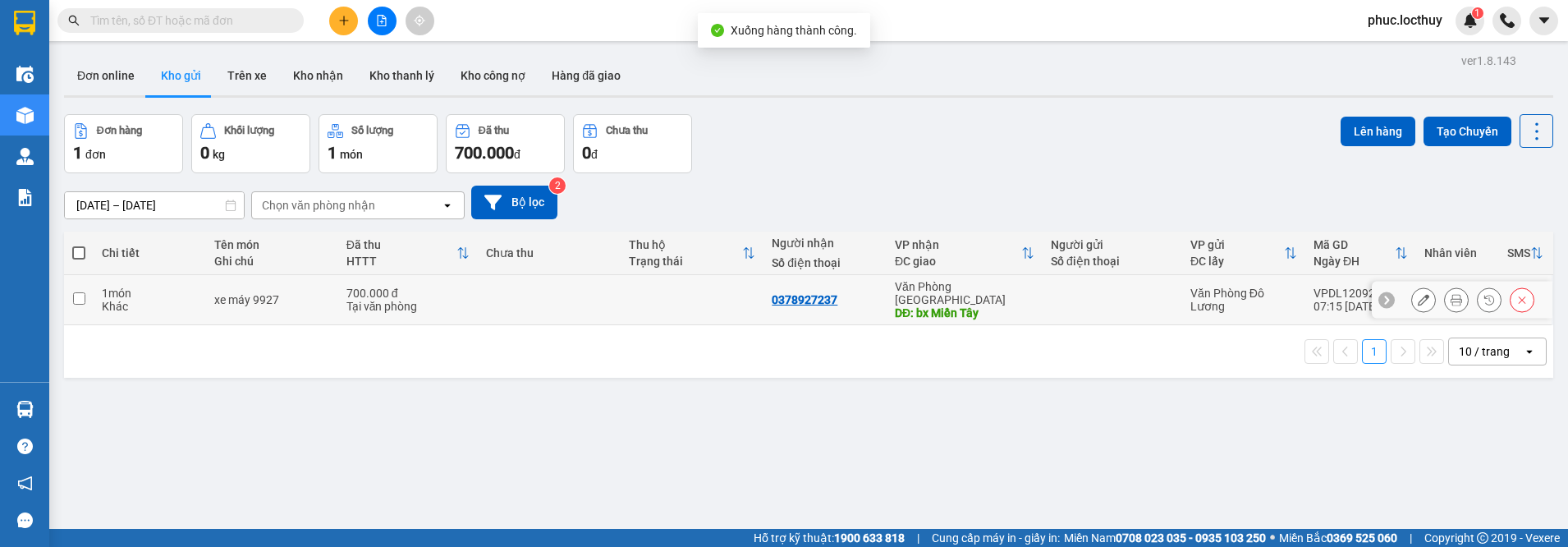
click at [1411, 299] on div at bounding box center [1423, 299] width 24 height 24
click at [1396, 285] on div at bounding box center [1461, 300] width 180 height 37
click at [1417, 296] on icon at bounding box center [1423, 299] width 12 height 12
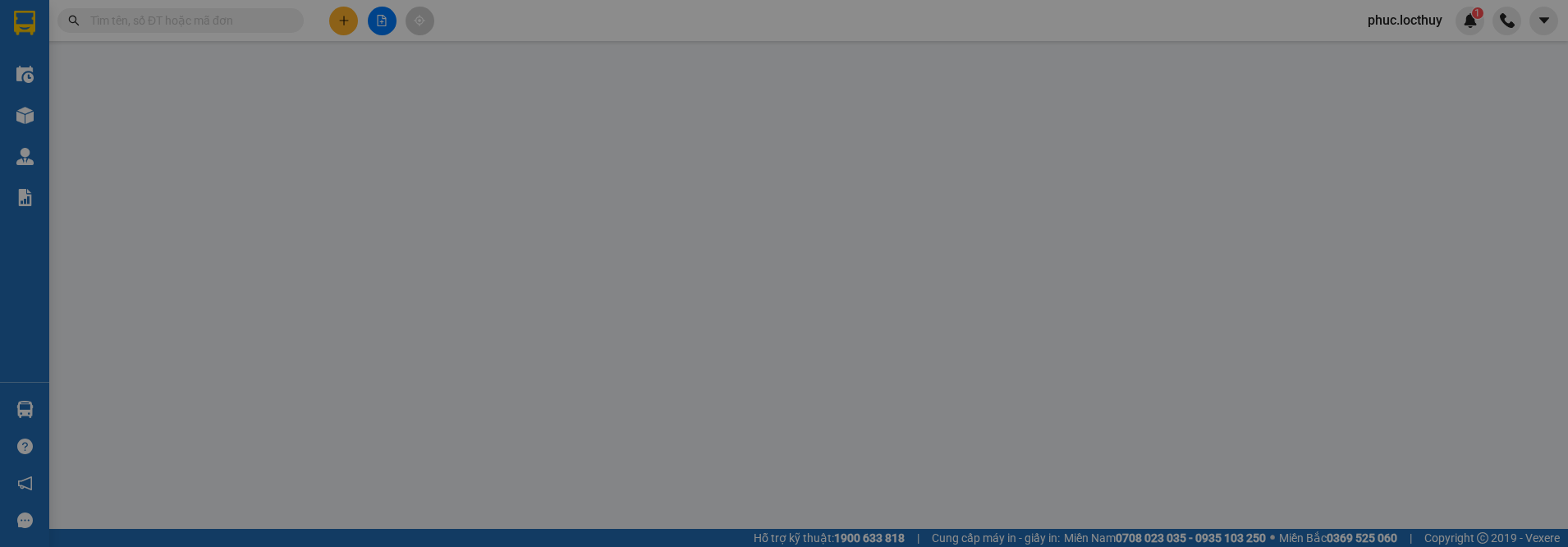
type input "0378927237"
type input "bx Miền Tây"
type input "700.000"
type input "0"
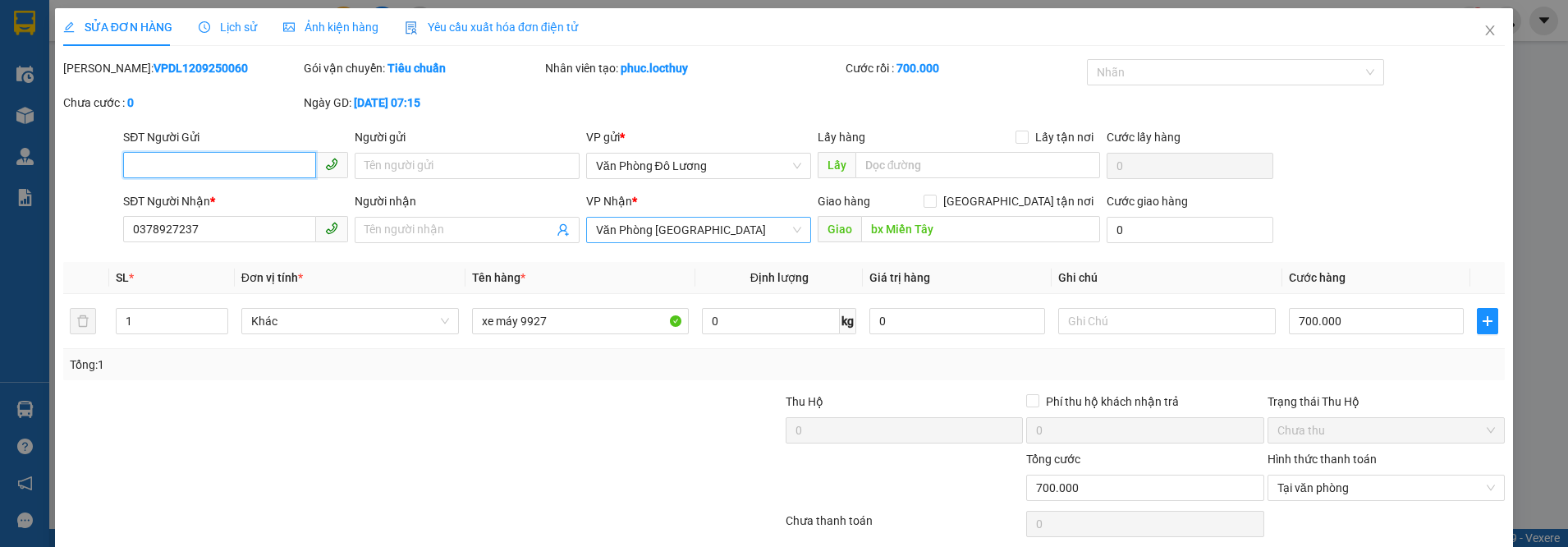
click at [602, 231] on span "Văn Phòng [GEOGRAPHIC_DATA]" at bounding box center [698, 229] width 206 height 24
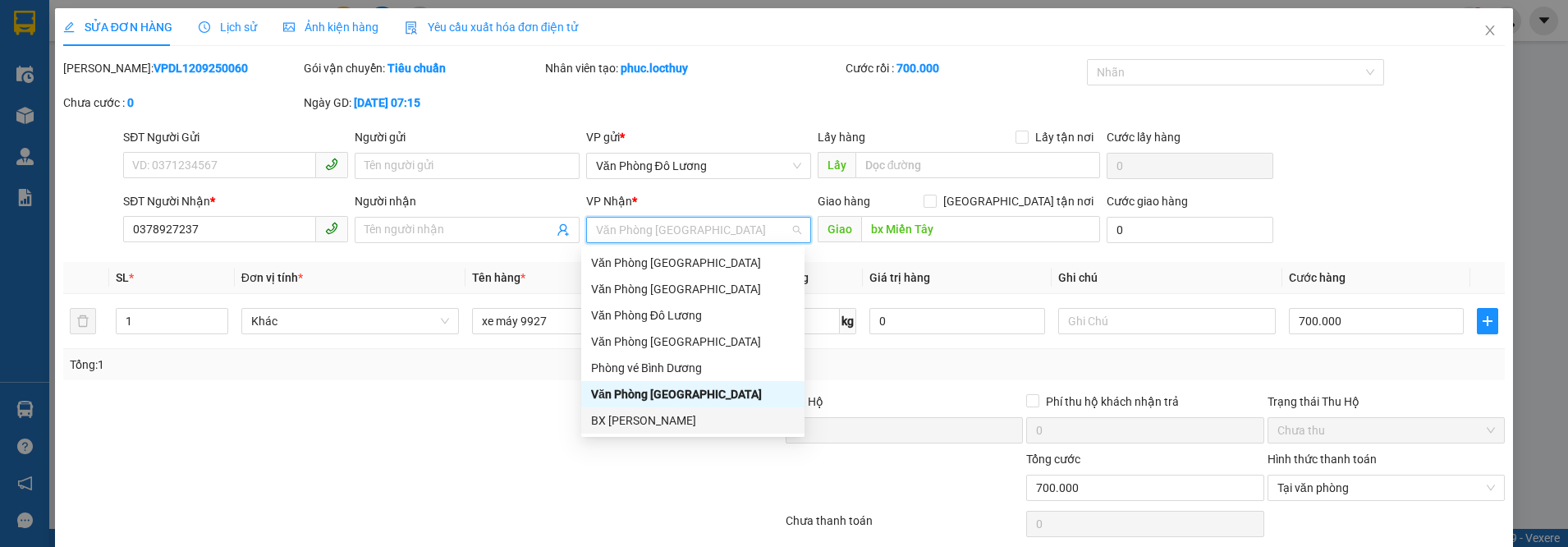
click at [635, 421] on div "BX [PERSON_NAME]" at bounding box center [692, 420] width 204 height 18
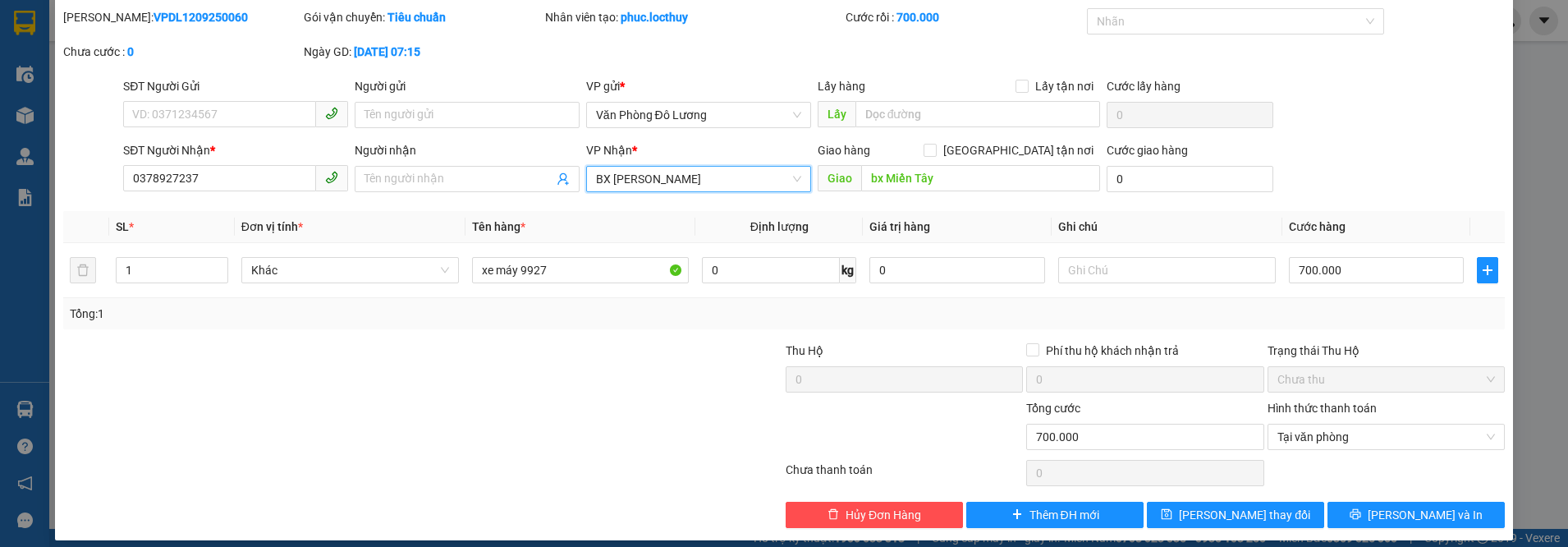
scroll to position [64, 0]
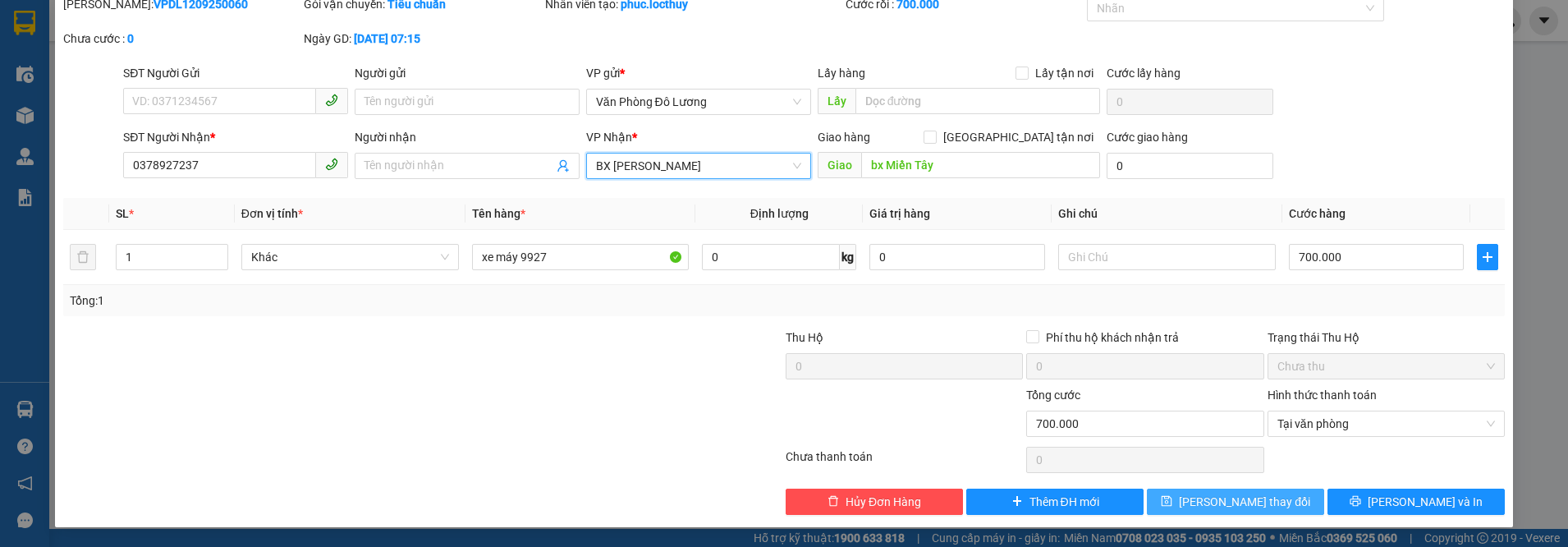
click at [1224, 505] on span "[PERSON_NAME] thay đổi" at bounding box center [1244, 502] width 131 height 18
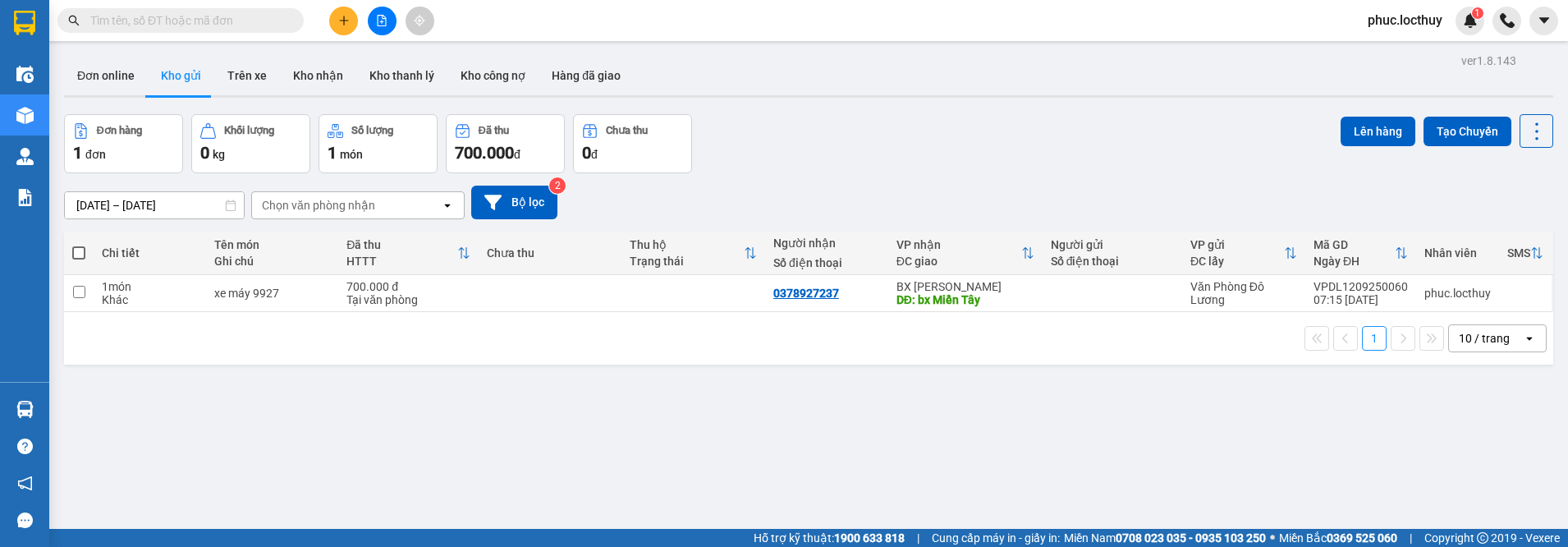
click at [83, 249] on span at bounding box center [78, 252] width 13 height 13
click at [79, 245] on input "checkbox" at bounding box center [79, 245] width 0 height 0
checkbox input "true"
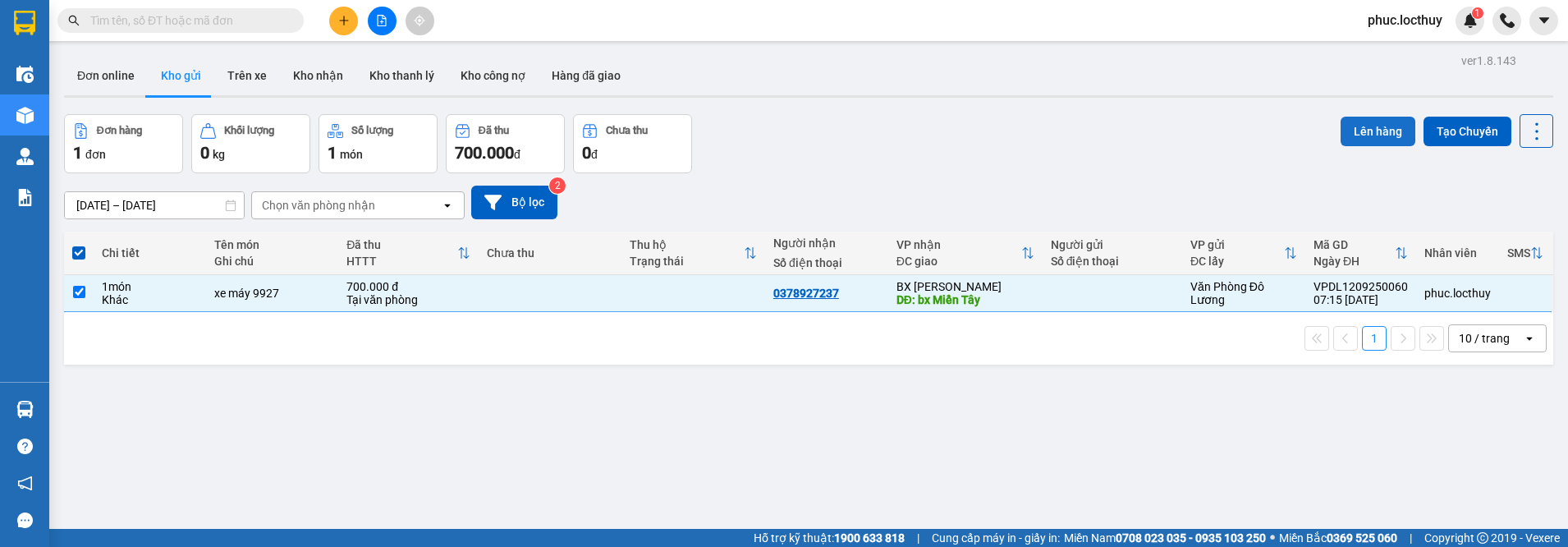
click at [1351, 139] on button "Lên hàng" at bounding box center [1377, 131] width 74 height 30
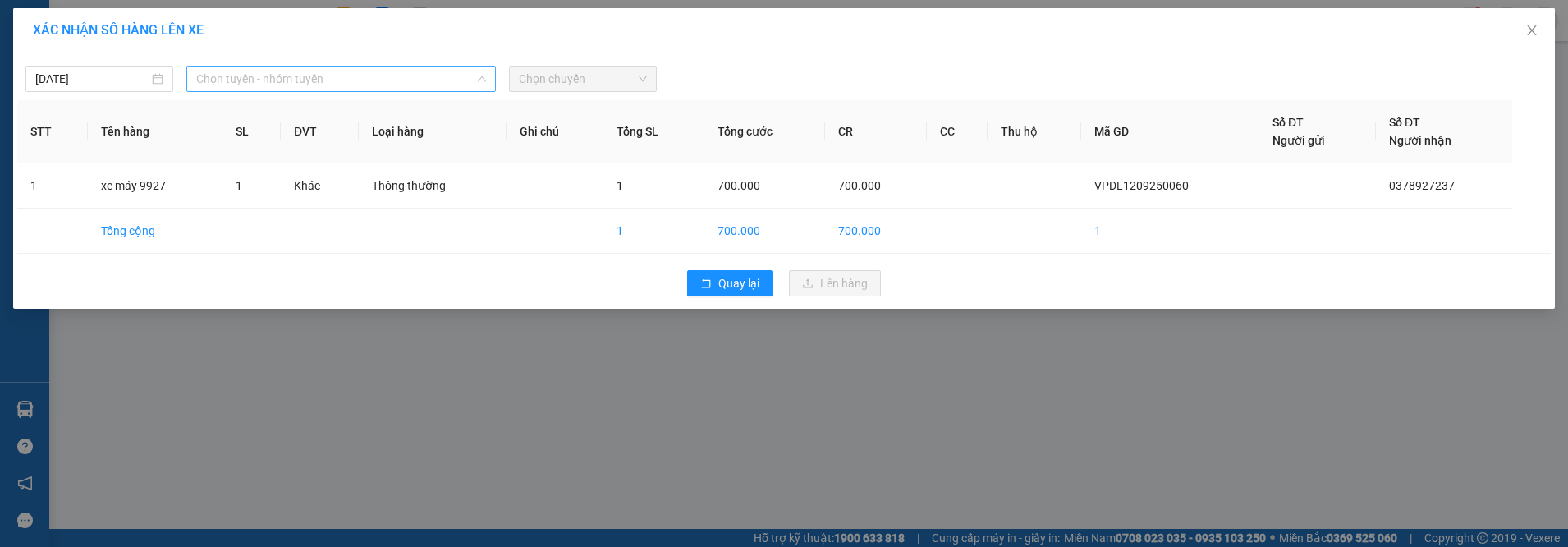
click at [382, 76] on span "Chọn tuyến - nhóm tuyến" at bounding box center [341, 78] width 290 height 24
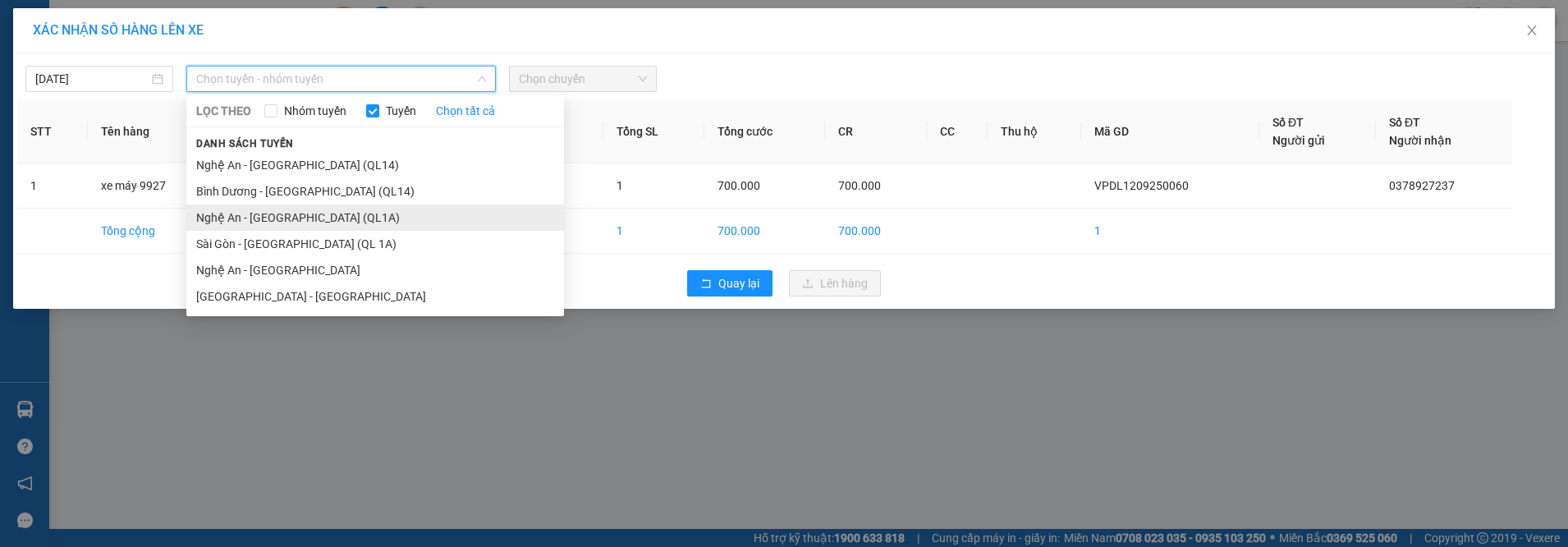
click at [260, 218] on li "Nghệ An - [GEOGRAPHIC_DATA] (QL1A)" at bounding box center [375, 217] width 378 height 26
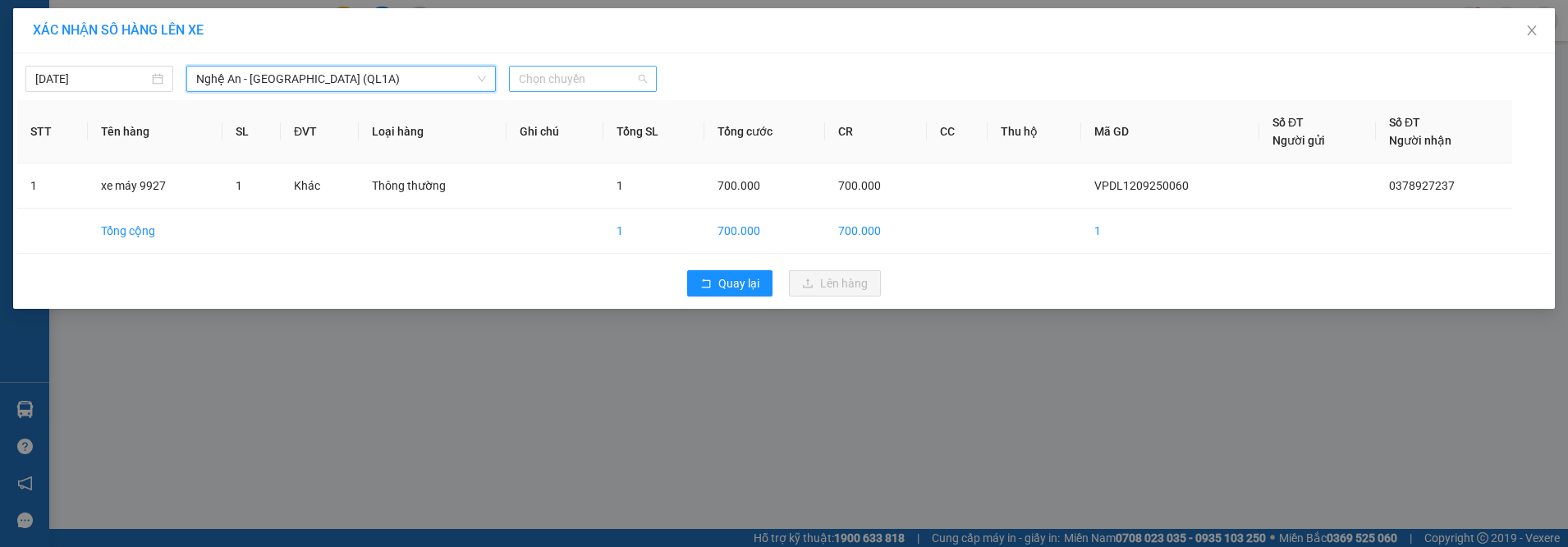
click at [570, 90] on span "Chọn chuyến" at bounding box center [583, 78] width 128 height 24
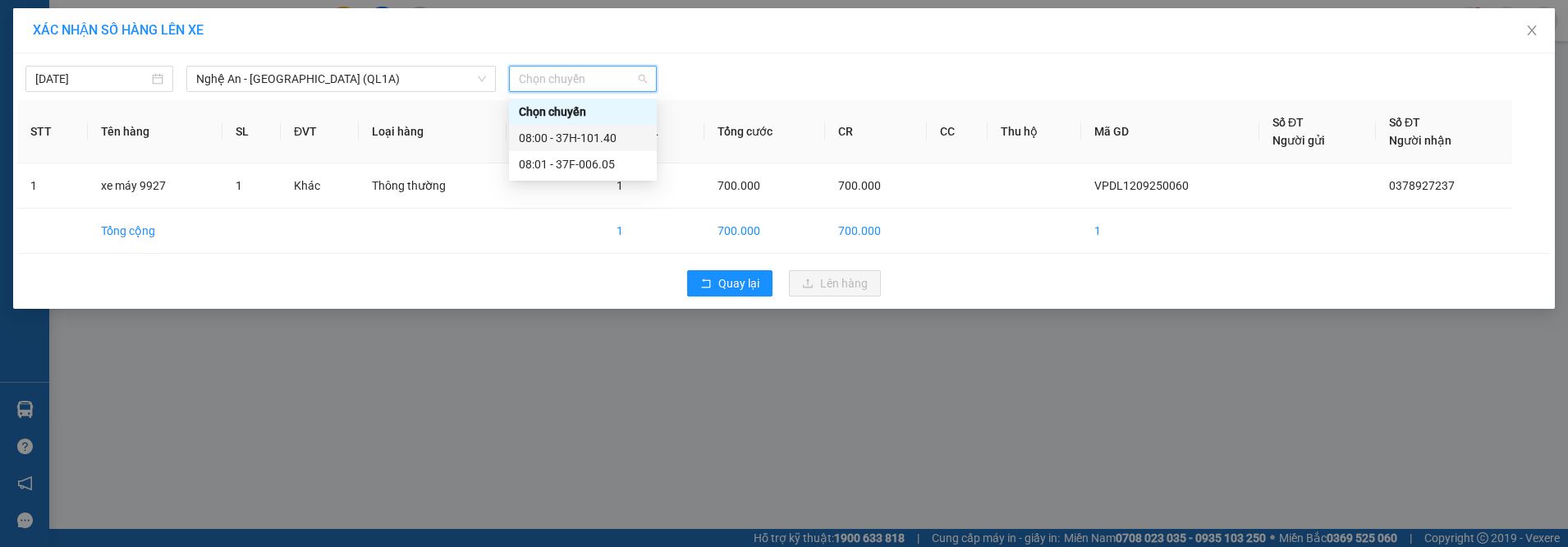
click at [581, 141] on div "08:00 - 37H-101.40" at bounding box center [583, 138] width 128 height 18
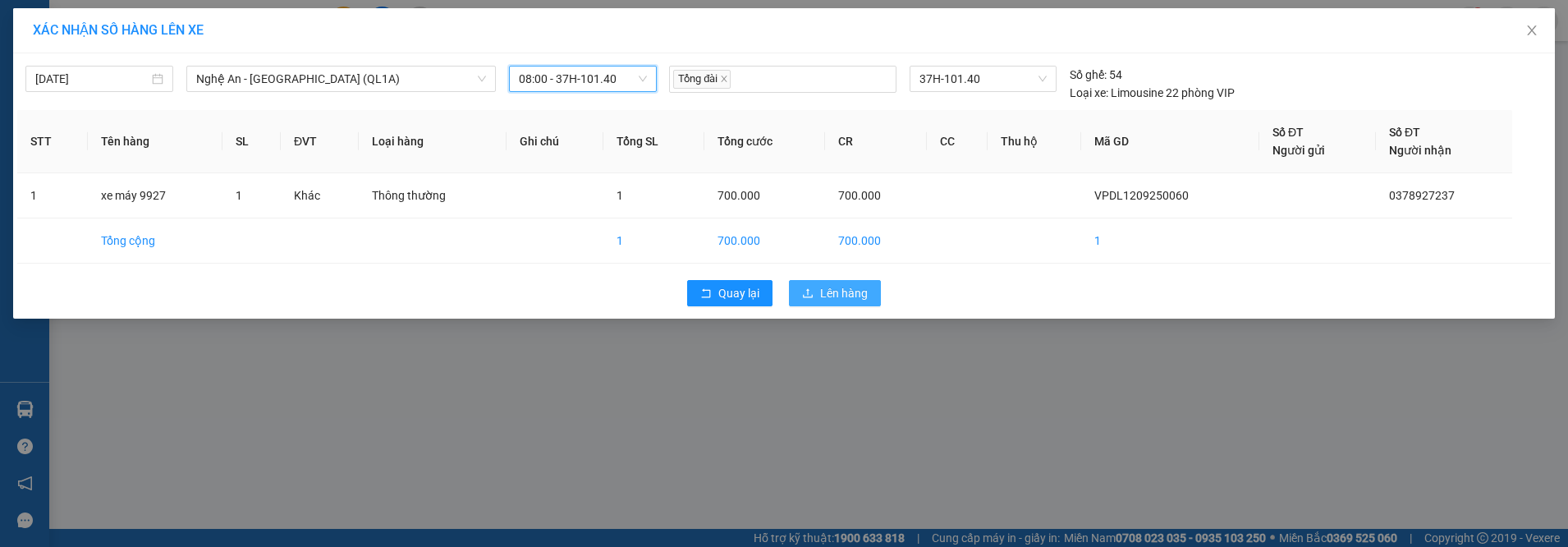
click at [838, 303] on button "Lên hàng" at bounding box center [835, 293] width 92 height 26
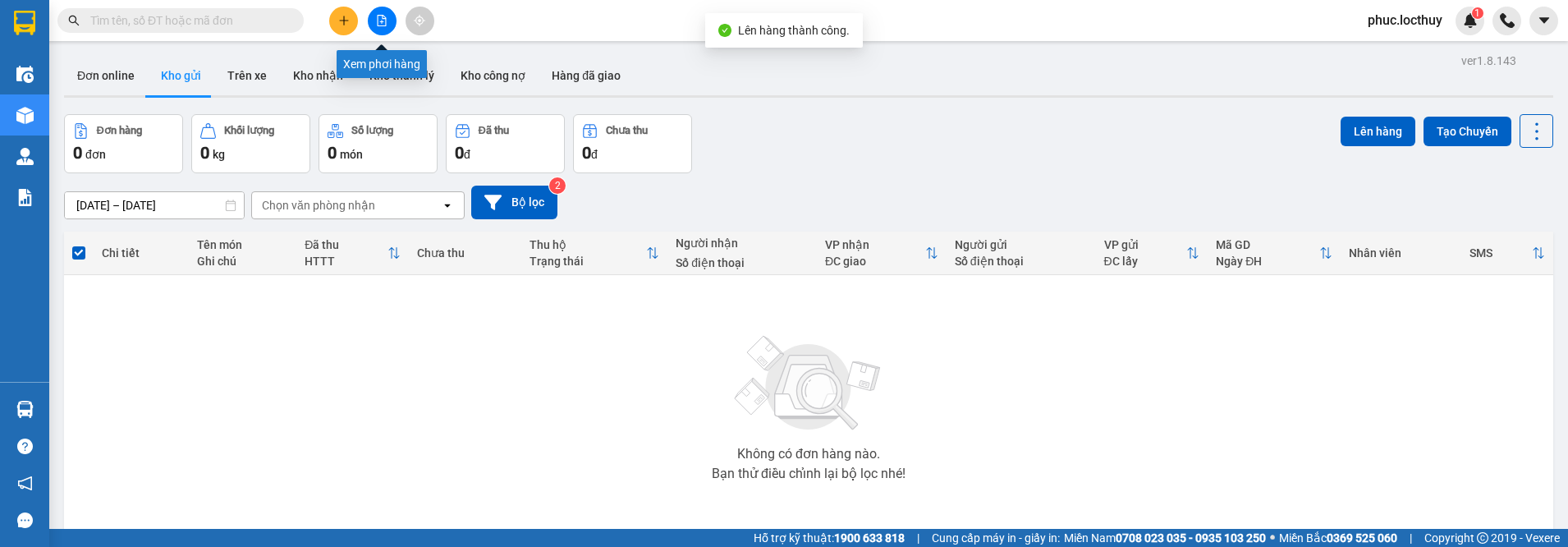
click at [370, 21] on button at bounding box center [382, 21] width 29 height 29
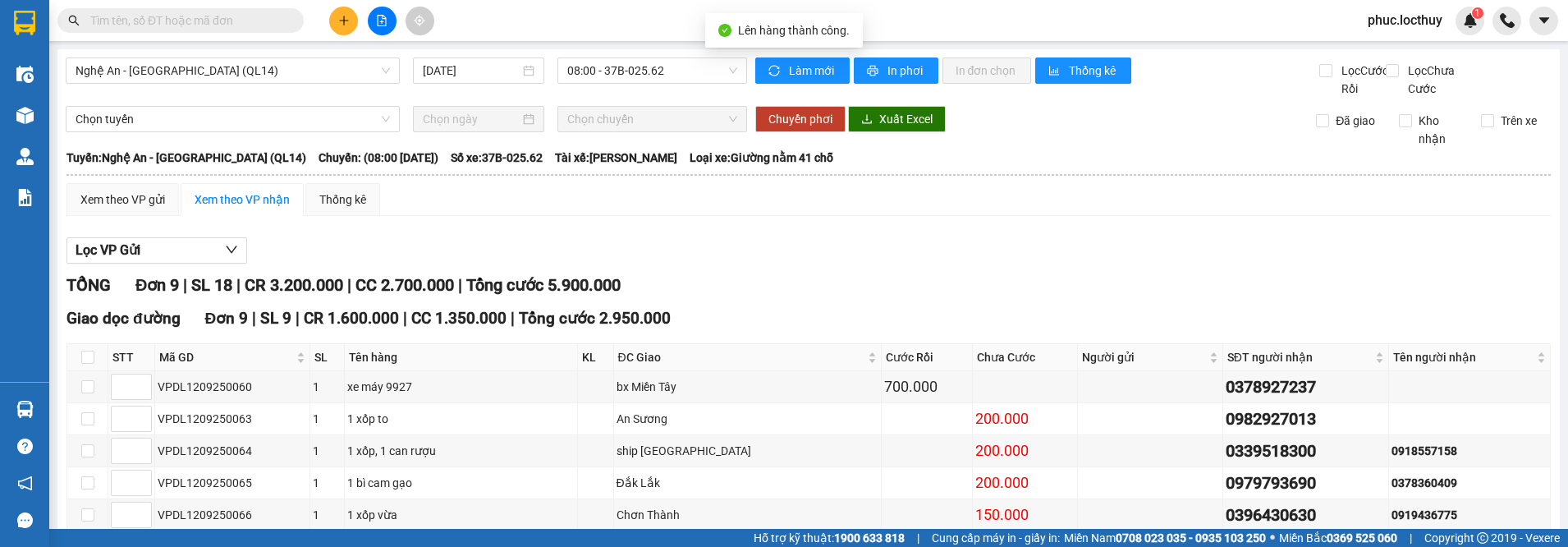
type input "1"
type input "2"
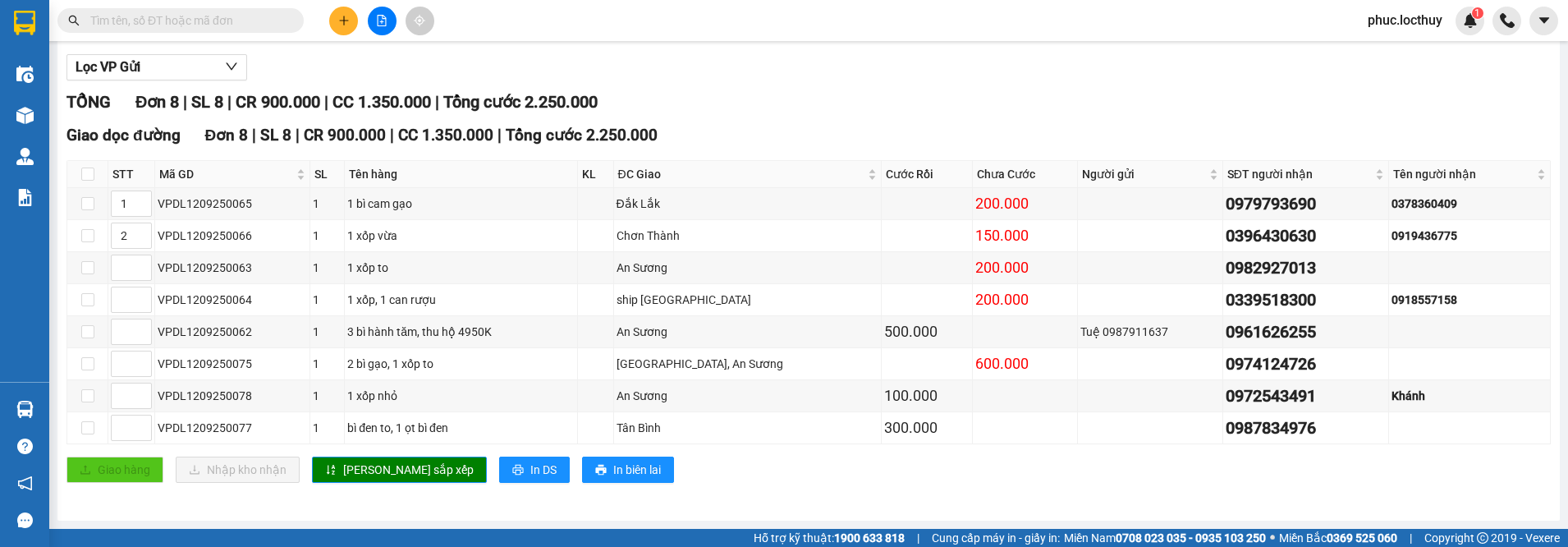
scroll to position [201, 0]
drag, startPoint x: 865, startPoint y: 426, endPoint x: 886, endPoint y: 428, distance: 21.1
click at [886, 428] on div "300.000" at bounding box center [927, 428] width 86 height 23
drag, startPoint x: 889, startPoint y: 401, endPoint x: 798, endPoint y: 390, distance: 91.7
click at [801, 390] on tr "VPDL1209250078 1 1 xốp nhỏ An Sương 100.000 0972543491 Khánh" at bounding box center [809, 396] width 1484 height 32
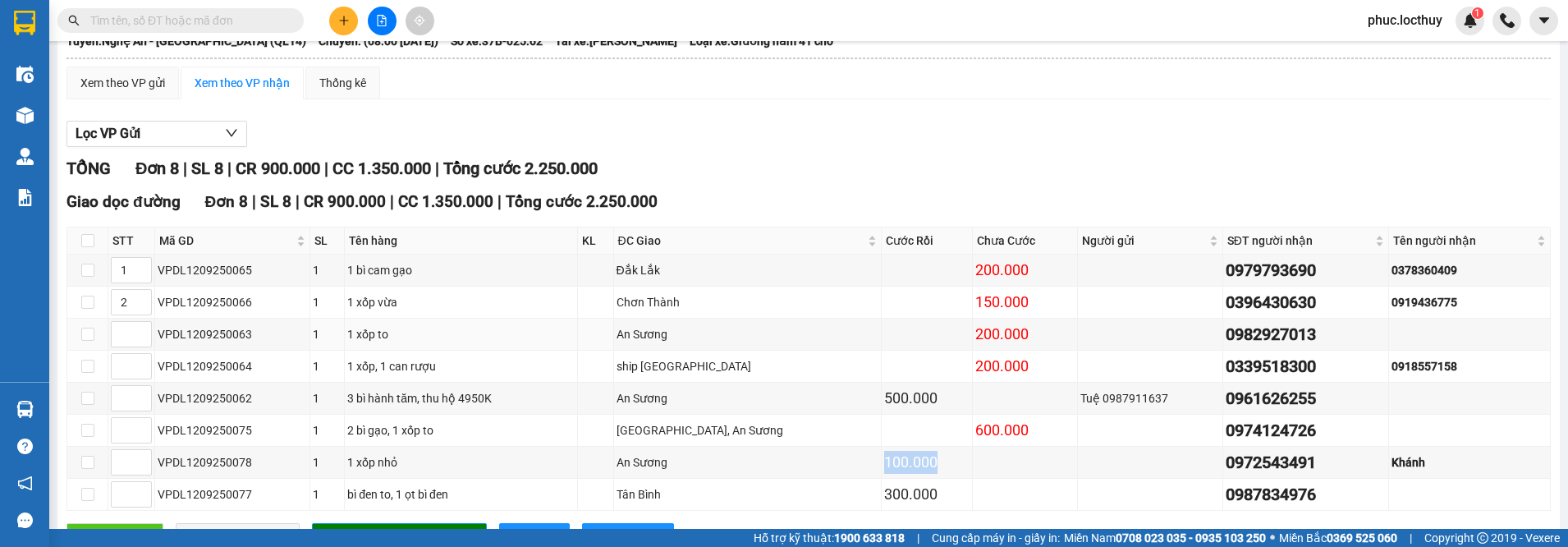
scroll to position [0, 0]
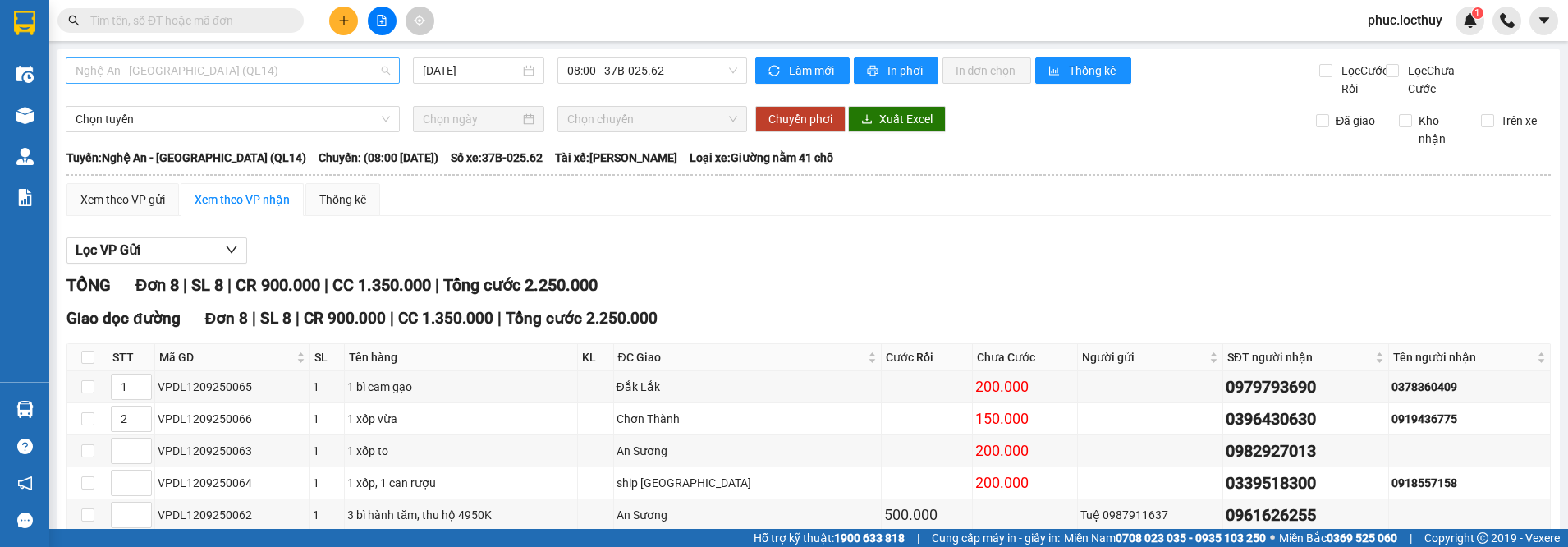
click at [287, 75] on span "Nghệ An - [GEOGRAPHIC_DATA] (QL14)" at bounding box center [232, 70] width 314 height 24
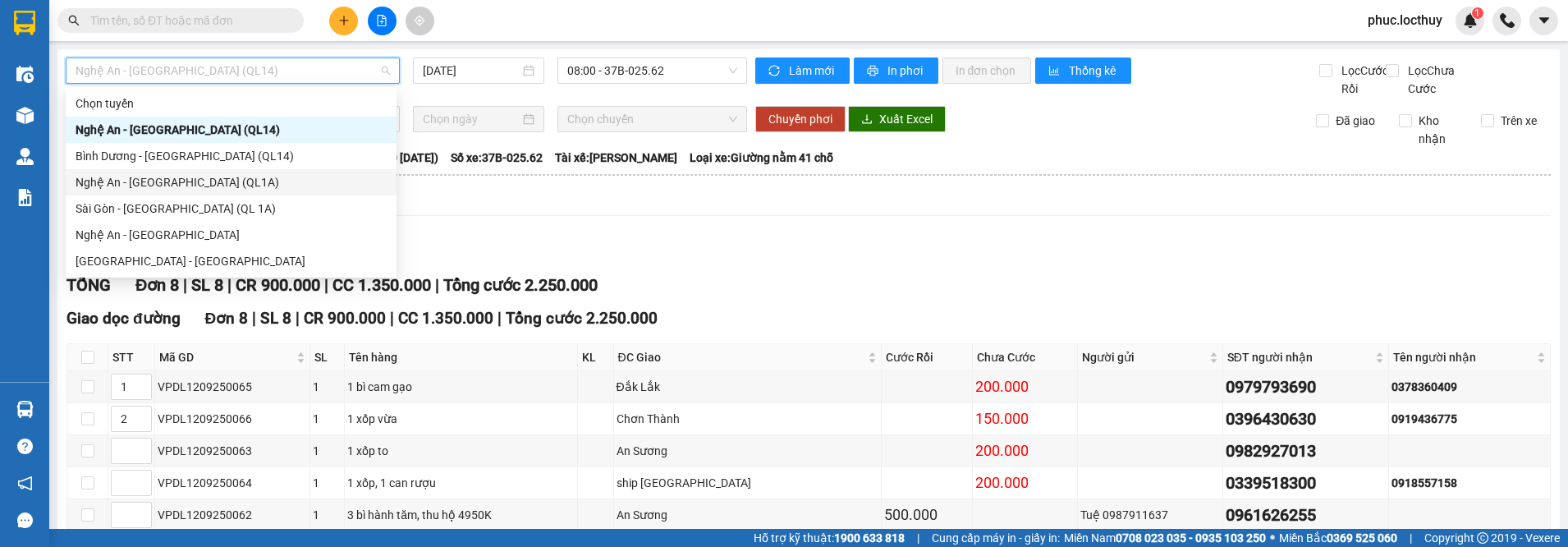
click at [166, 181] on div "Nghệ An - [GEOGRAPHIC_DATA] (QL1A)" at bounding box center [231, 182] width 311 height 18
type input "[DATE]"
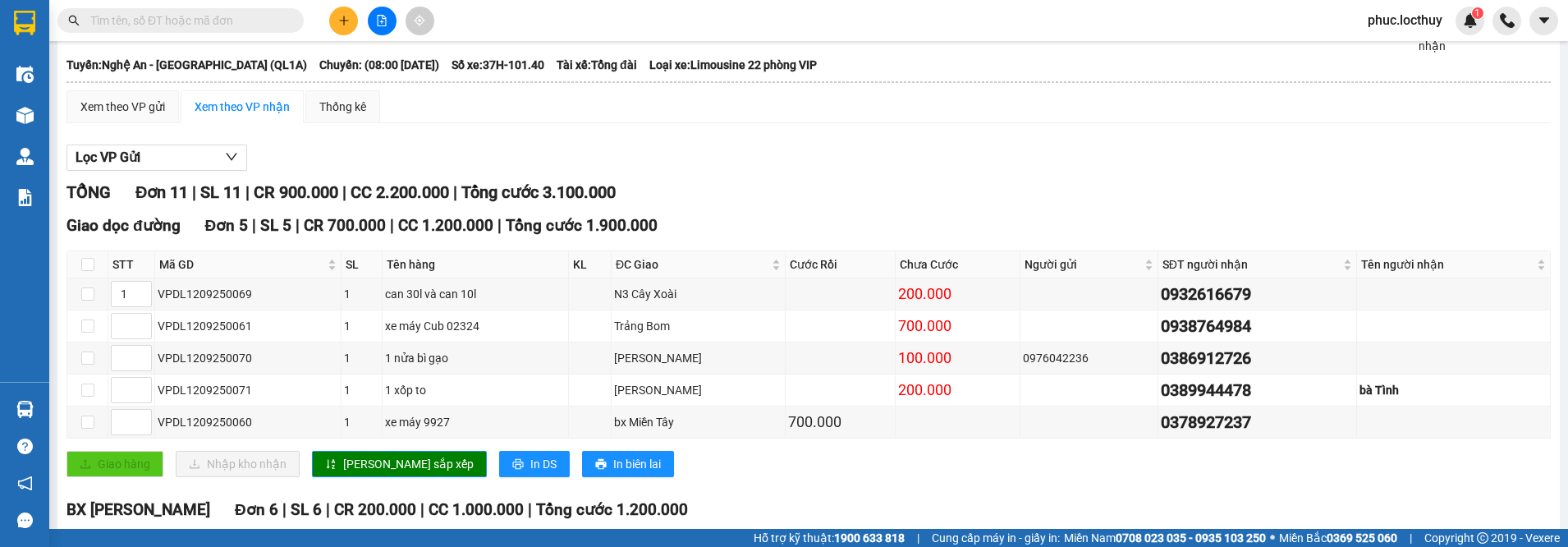
scroll to position [11, 0]
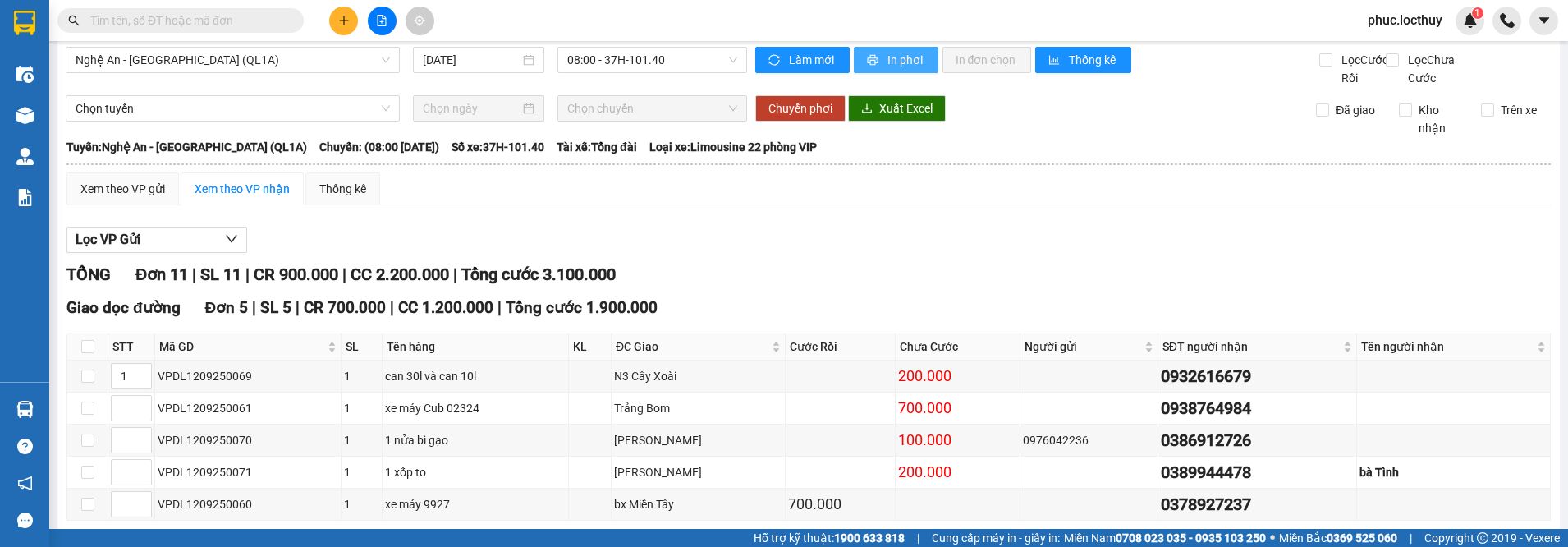
click at [870, 65] on icon "printer" at bounding box center [872, 59] width 12 height 12
click at [346, 24] on icon "plus" at bounding box center [344, 20] width 12 height 12
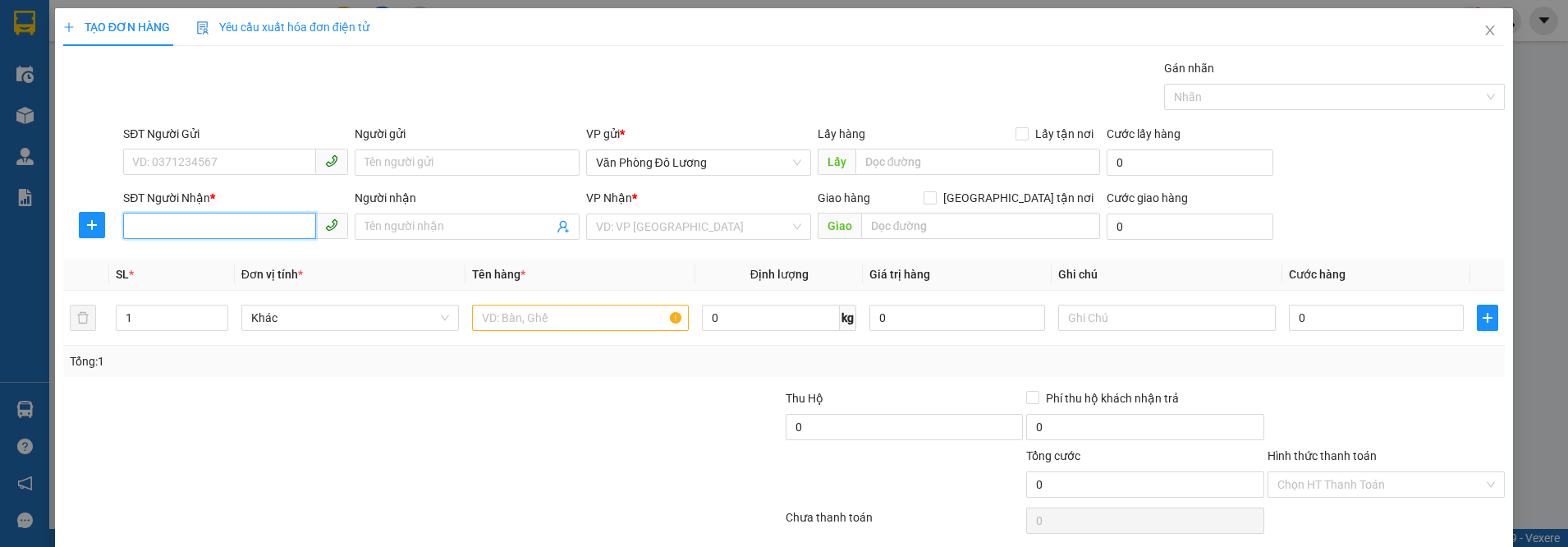
click at [217, 229] on input "SĐT Người Nhận *" at bounding box center [219, 225] width 193 height 26
type input "0917956579"
click at [598, 232] on input "search" at bounding box center [693, 226] width 194 height 24
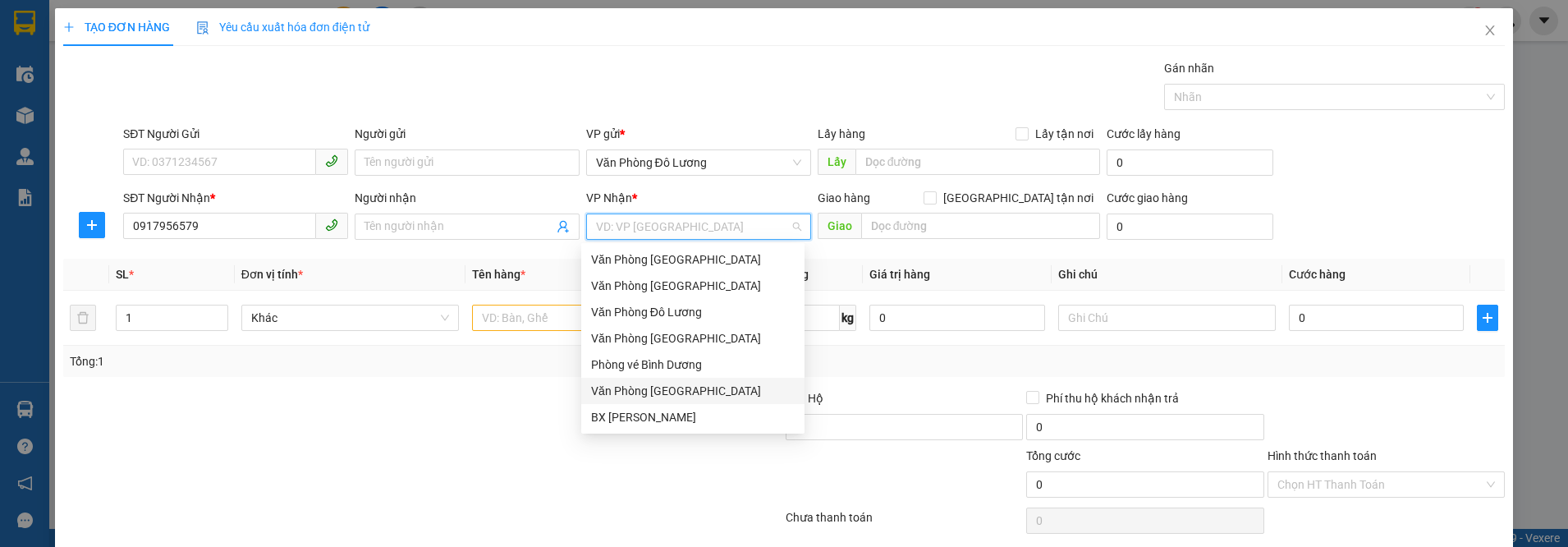
click at [634, 398] on div "Văn Phòng [GEOGRAPHIC_DATA]" at bounding box center [692, 391] width 204 height 18
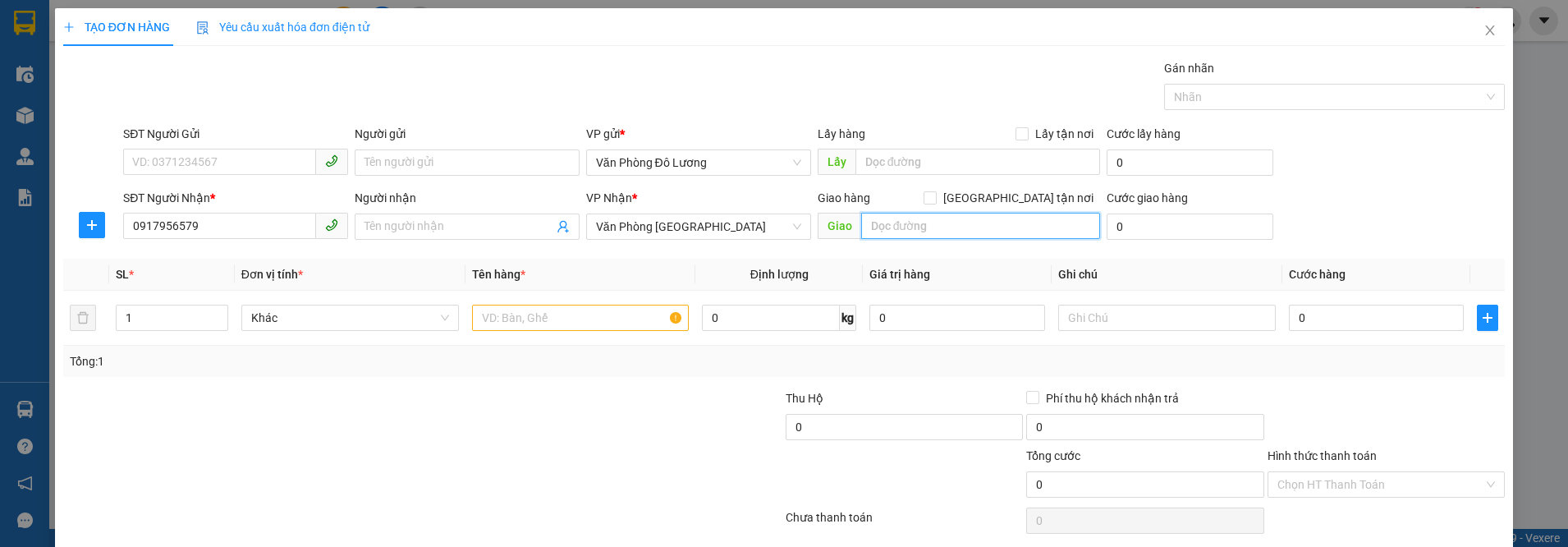
click at [974, 216] on input "text" at bounding box center [980, 225] width 239 height 26
type input "Siêu thị Go"
click at [542, 326] on input "text" at bounding box center [581, 317] width 217 height 26
type input "n"
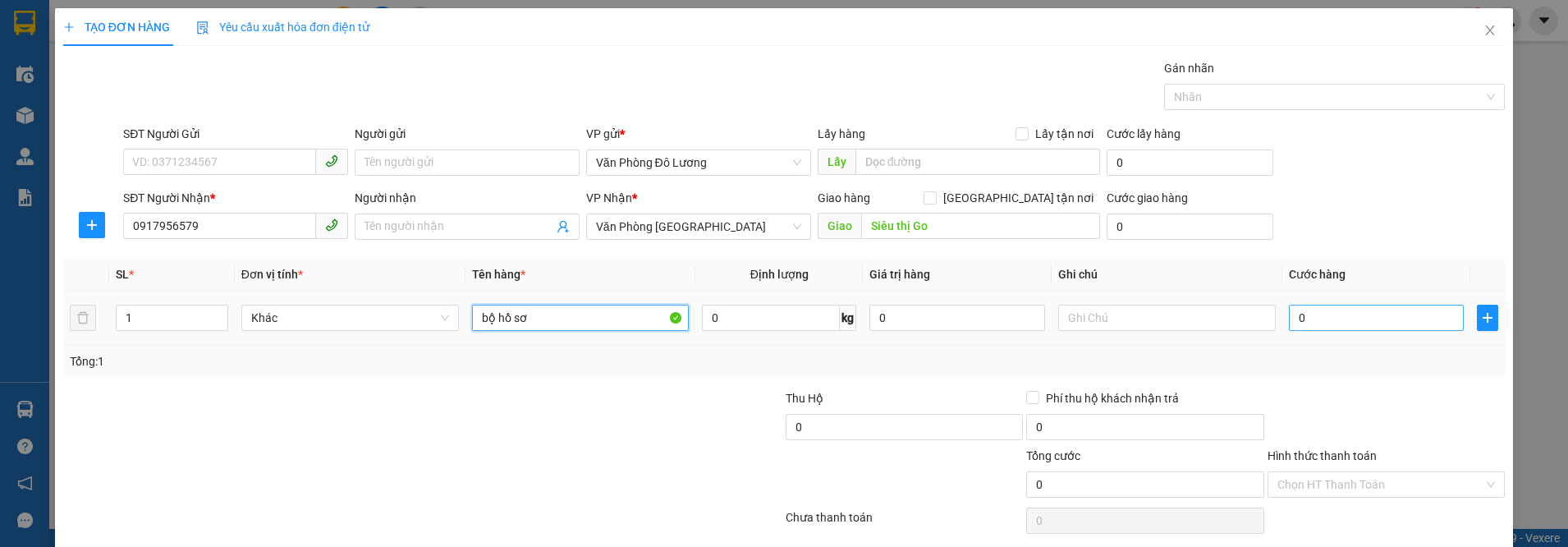
type input "bộ hồ sơ"
click at [1307, 326] on input "0" at bounding box center [1377, 317] width 176 height 26
type input "5"
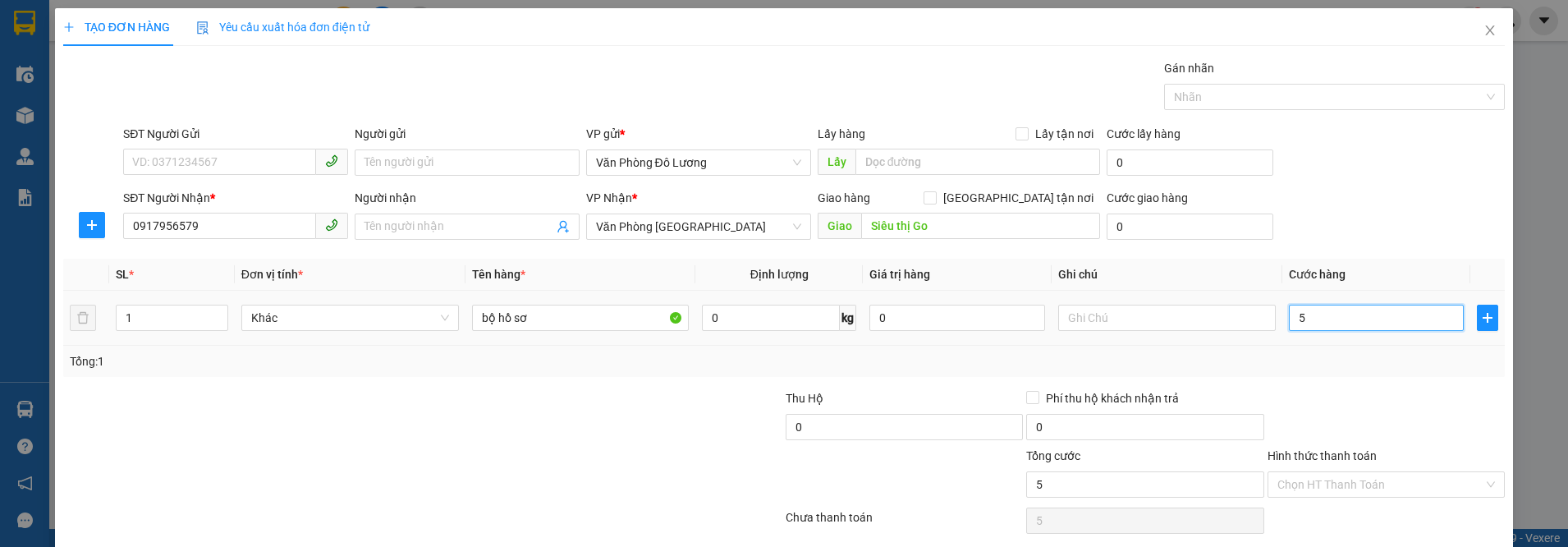
type input "50"
type input "500"
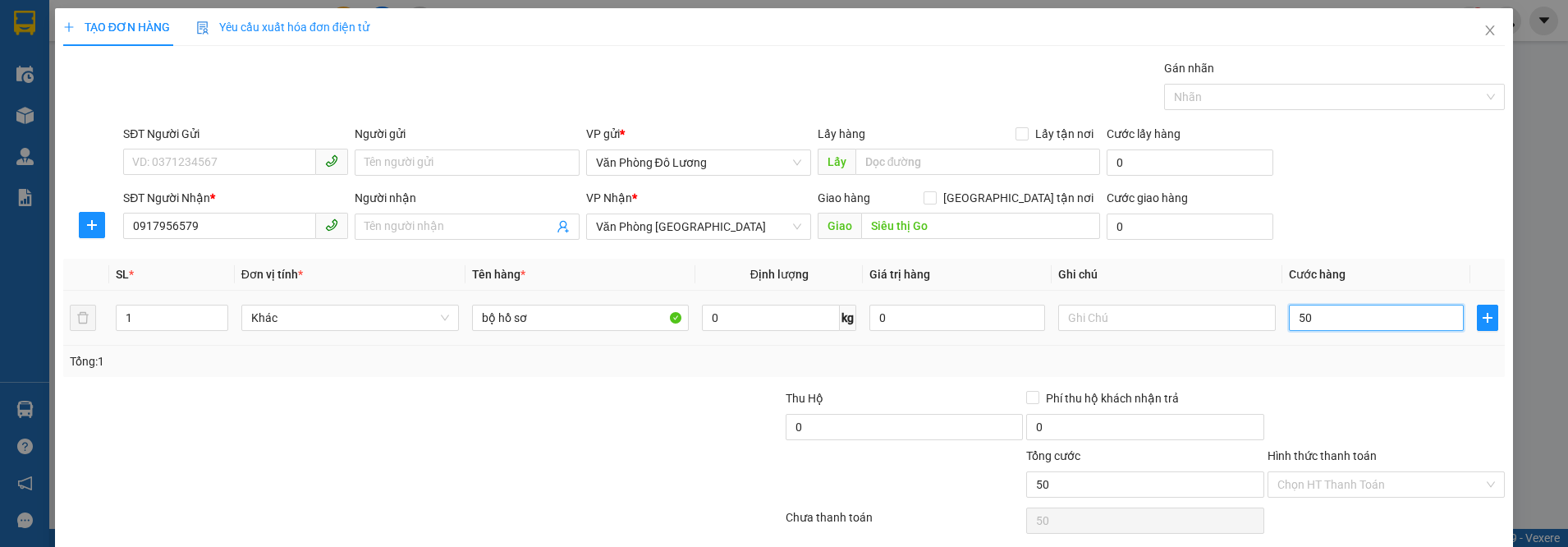
type input "500"
type input "5.000"
type input "50.000"
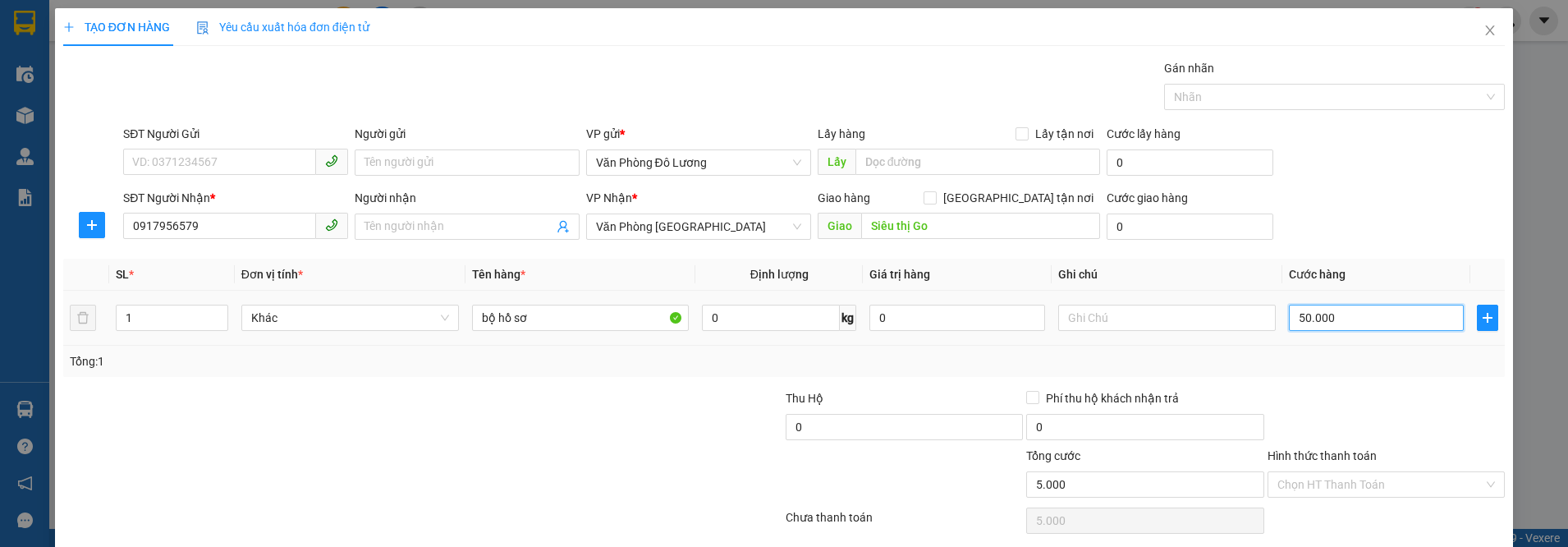
type input "50.000"
type input "0"
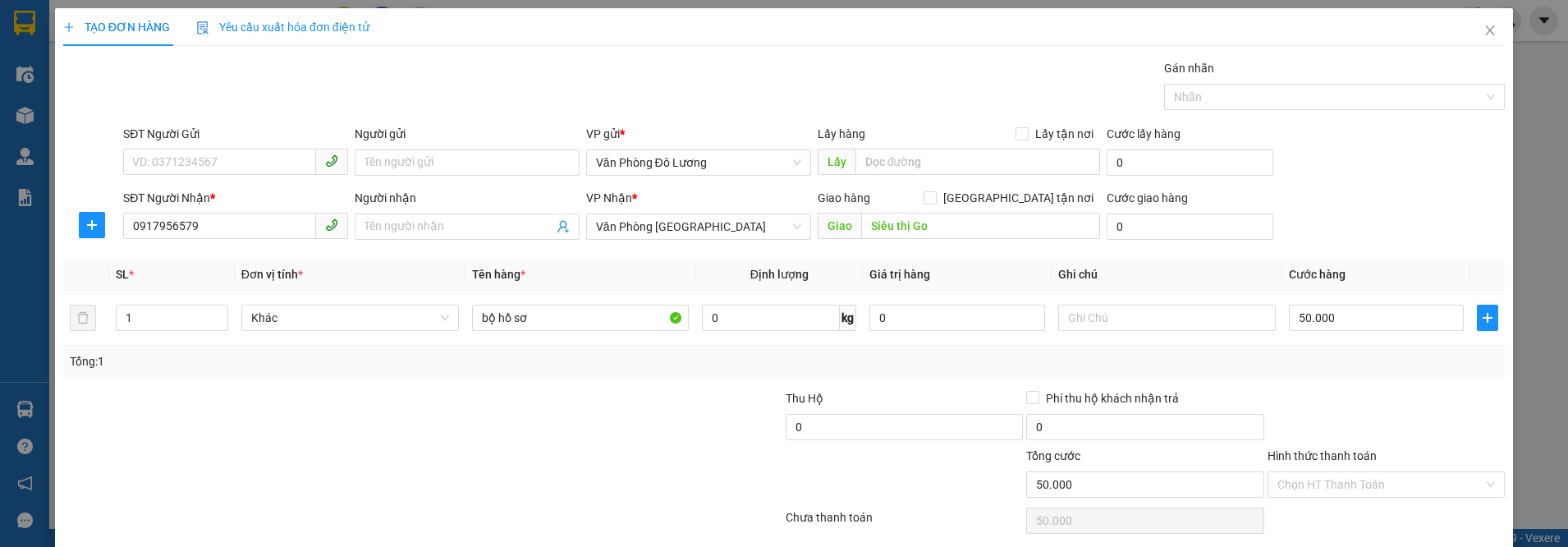
type input "0"
click at [1484, 31] on icon "close" at bounding box center [1490, 31] width 13 height 13
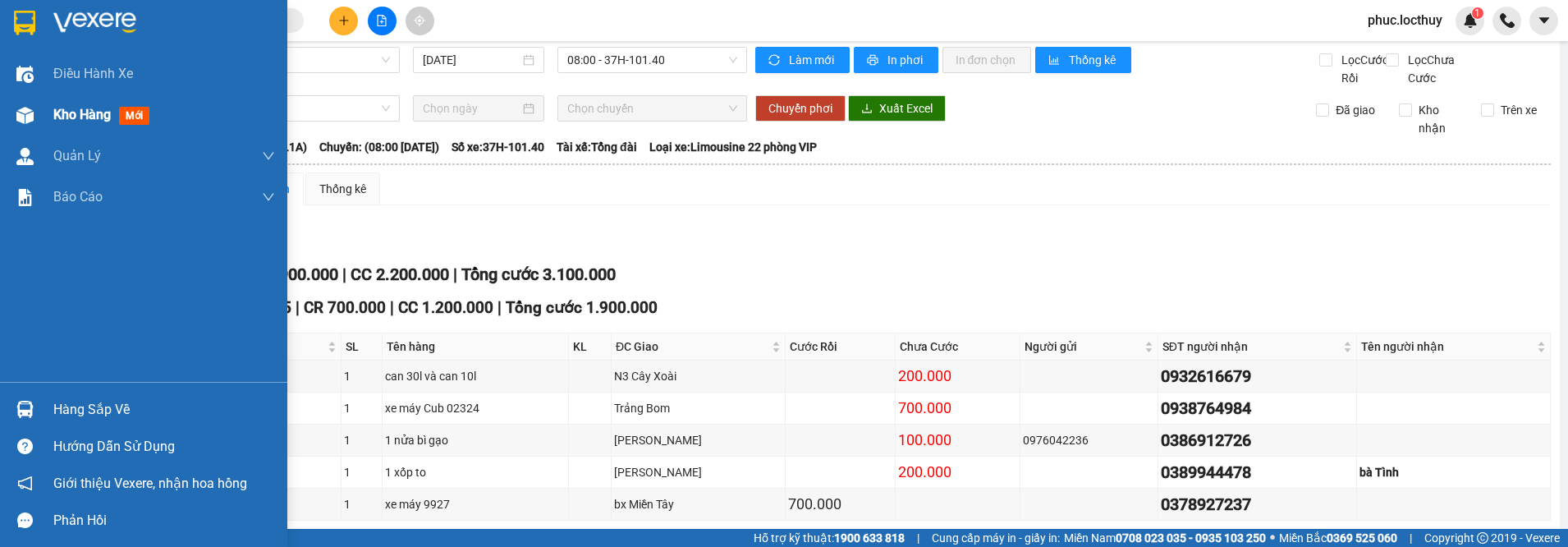
click at [48, 118] on div "Kho hàng mới" at bounding box center [144, 115] width 287 height 41
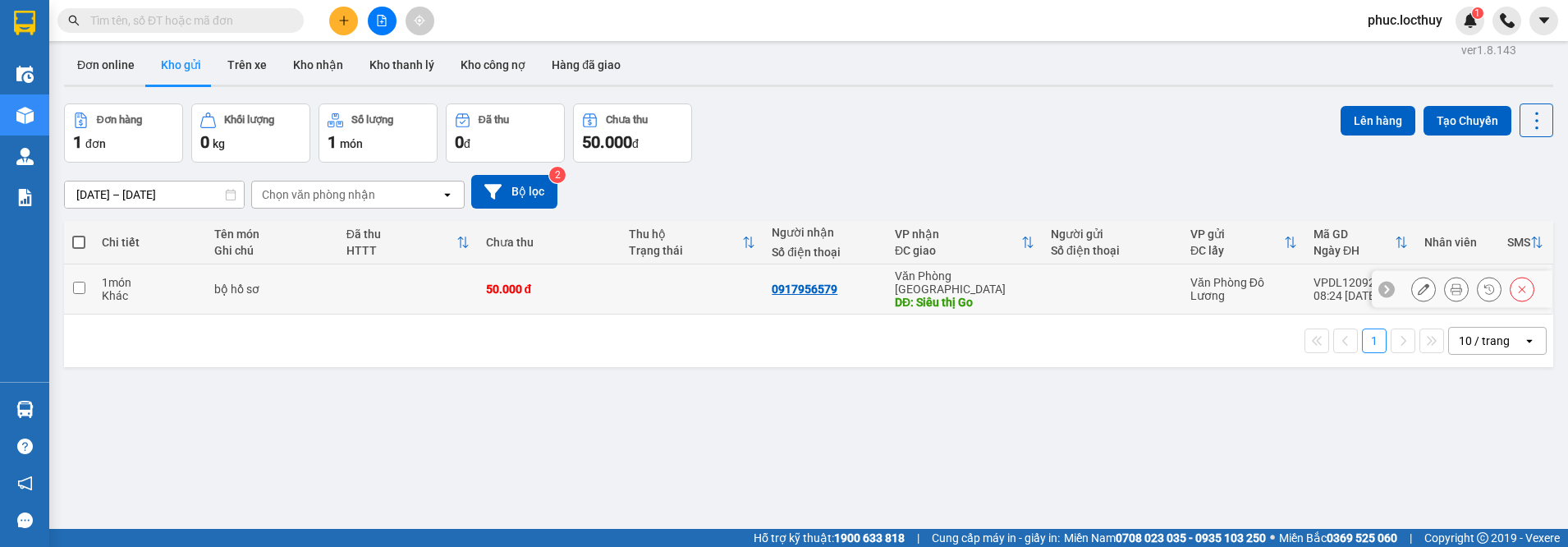
click at [78, 282] on input "checkbox" at bounding box center [79, 288] width 13 height 13
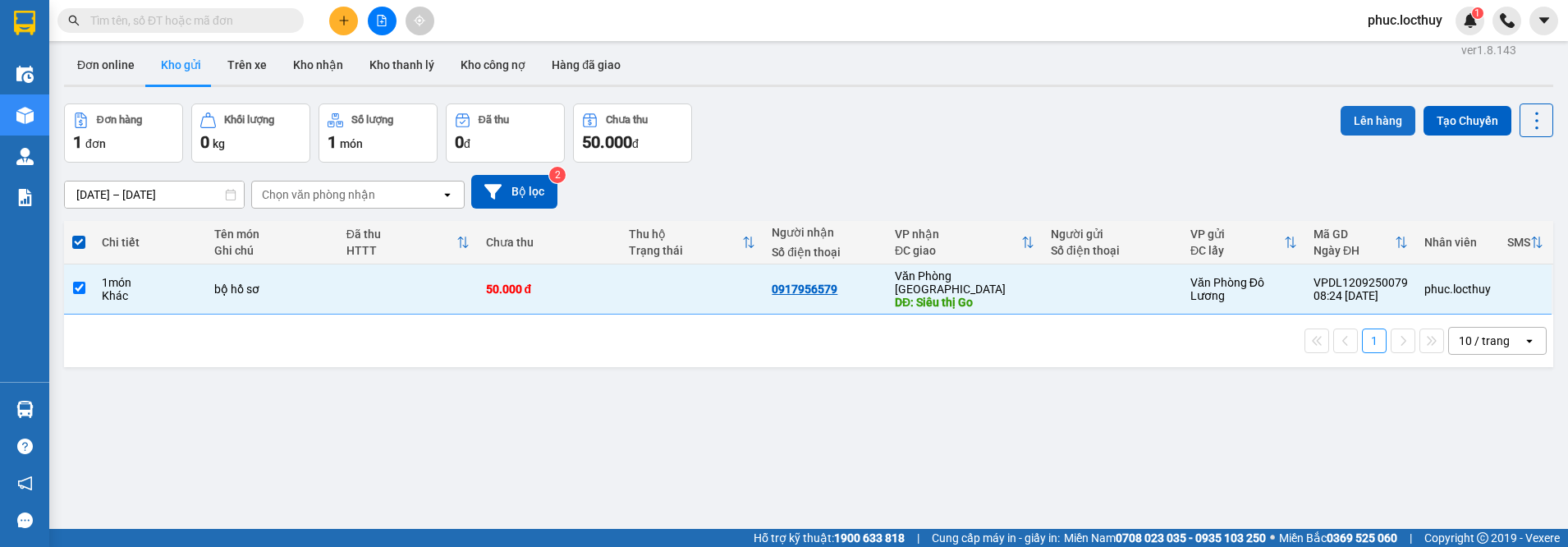
click at [1367, 130] on button "Lên hàng" at bounding box center [1377, 120] width 74 height 30
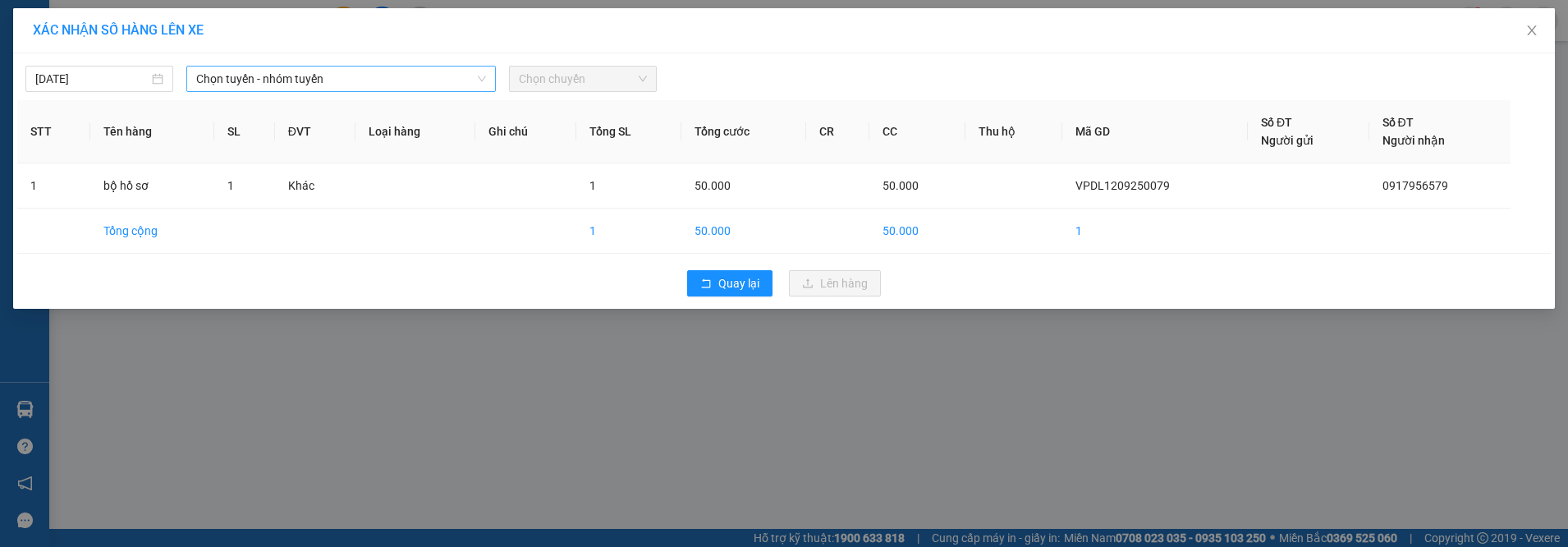
click at [259, 82] on span "Chọn tuyến - nhóm tuyến" at bounding box center [341, 78] width 290 height 24
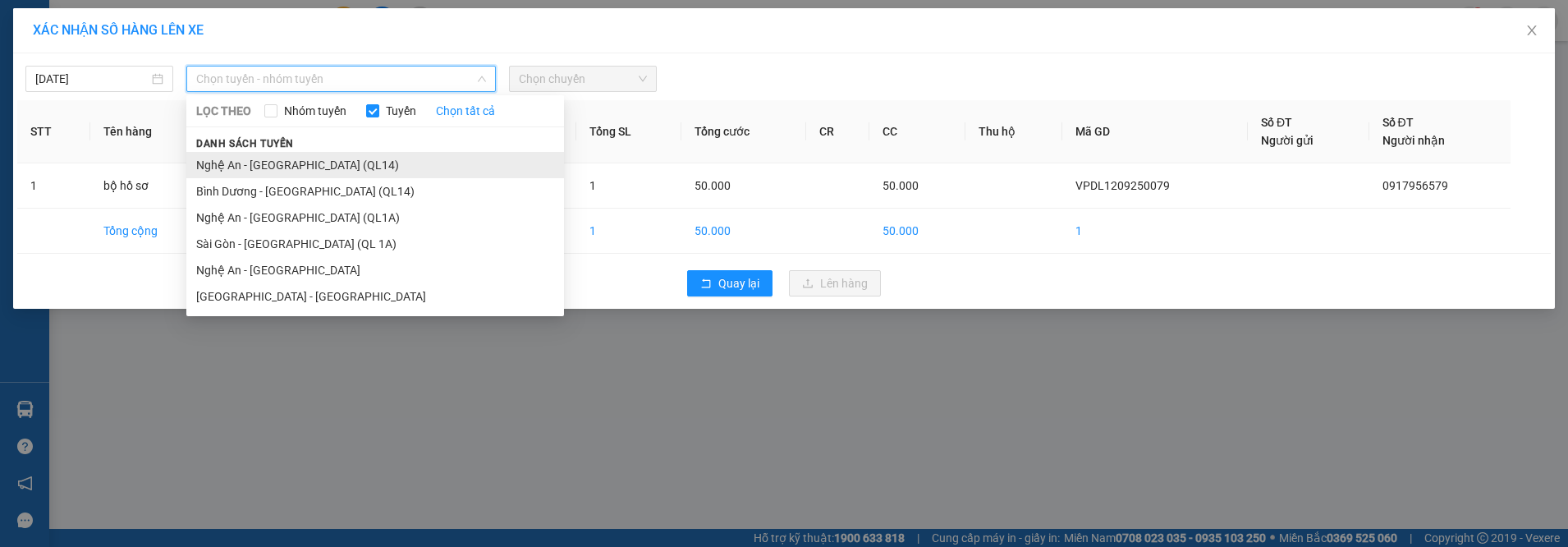
click at [285, 162] on li "Nghệ An - [GEOGRAPHIC_DATA] (QL14)" at bounding box center [375, 164] width 378 height 26
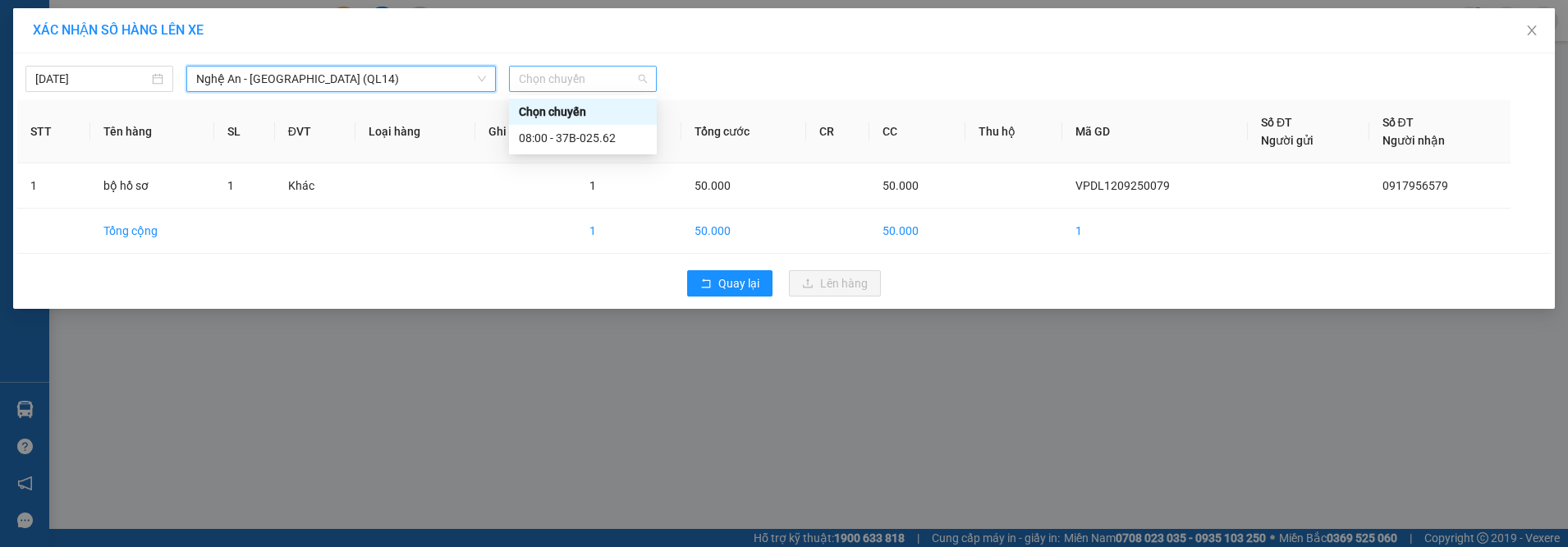
click at [558, 90] on span "Chọn chuyến" at bounding box center [583, 78] width 128 height 24
click at [574, 139] on div "08:00 - 37B-025.62" at bounding box center [583, 138] width 128 height 18
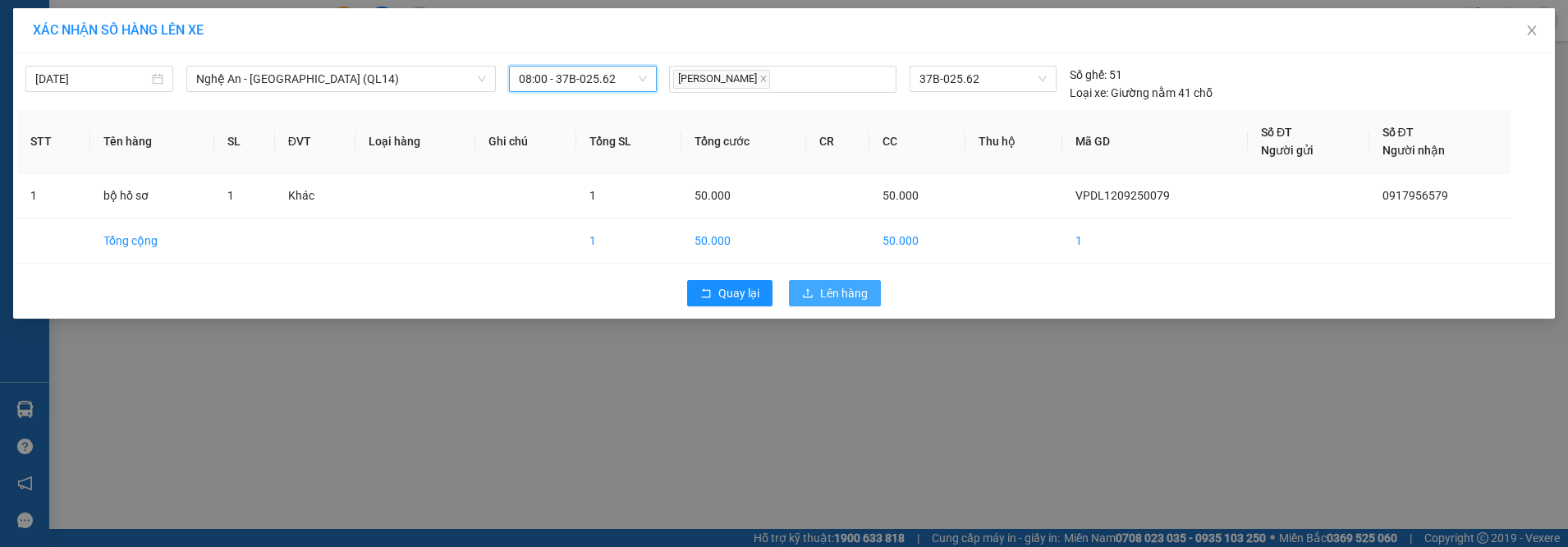
click at [850, 291] on span "Lên hàng" at bounding box center [844, 293] width 48 height 18
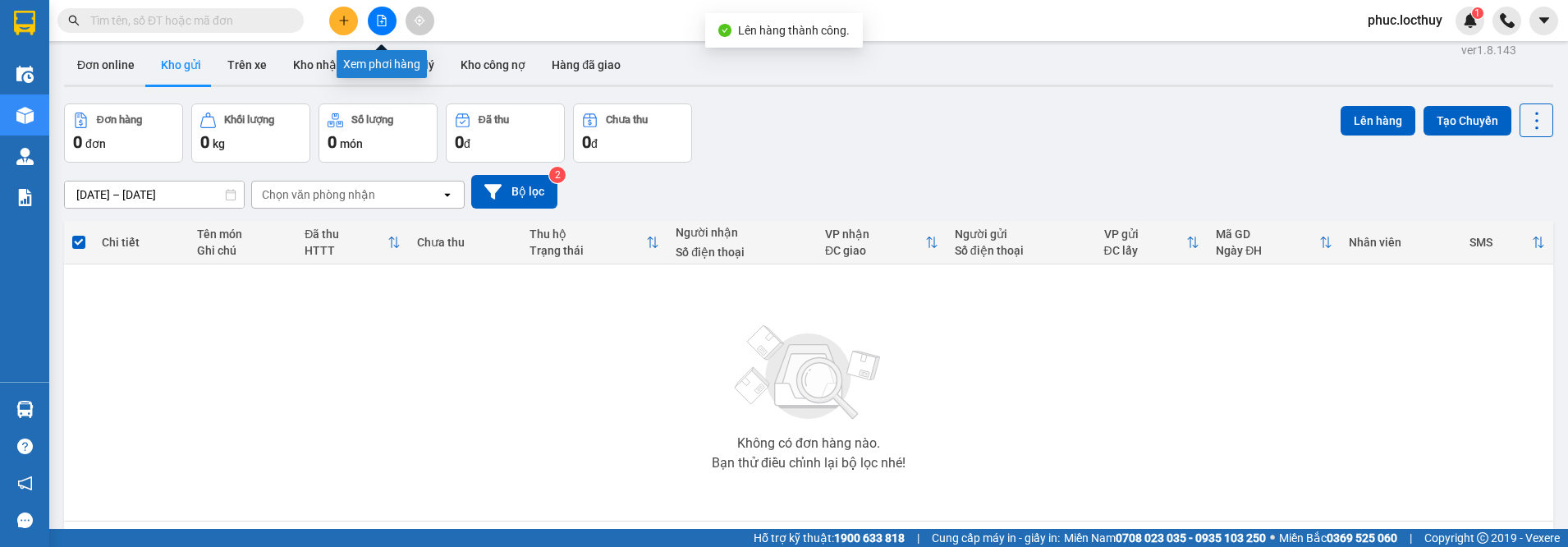
click at [389, 20] on button at bounding box center [382, 21] width 29 height 29
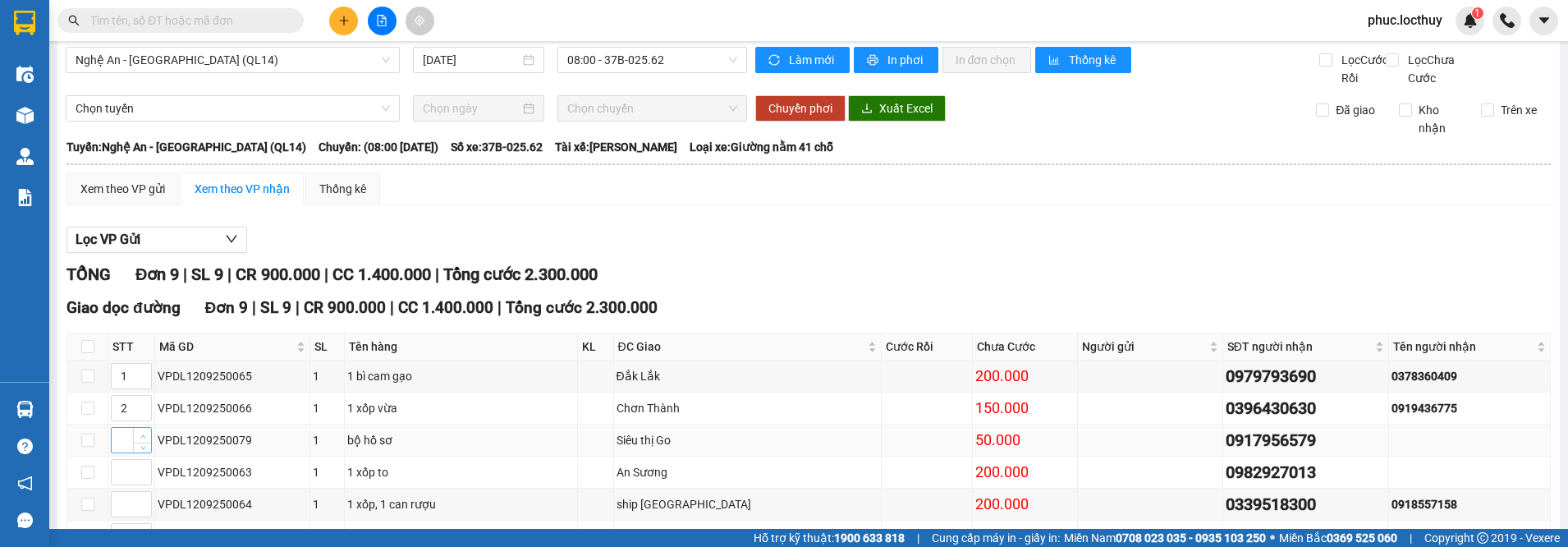
type input "1"
click at [140, 434] on icon "up" at bounding box center [143, 437] width 5 height 5
click at [888, 64] on span "In phơi" at bounding box center [907, 60] width 38 height 18
click at [1250, 287] on div "TỔNG Đơn 9 | SL 9 | CR 900.000 | CC 1.400.000 | Tổng cước 2.300.000" at bounding box center [809, 275] width 1485 height 25
